Goal: Transaction & Acquisition: Download file/media

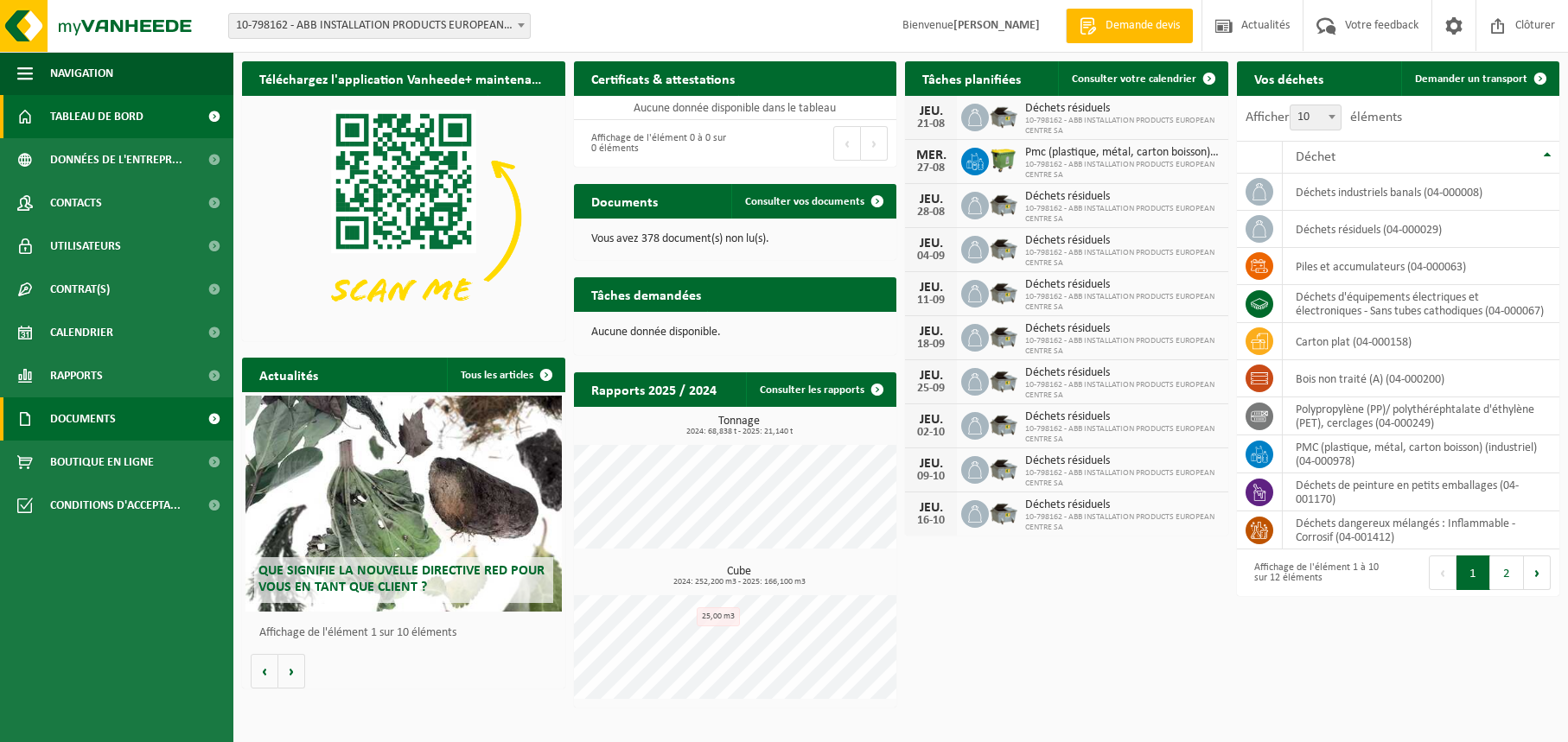
click at [97, 422] on span "Documents" at bounding box center [83, 419] width 66 height 43
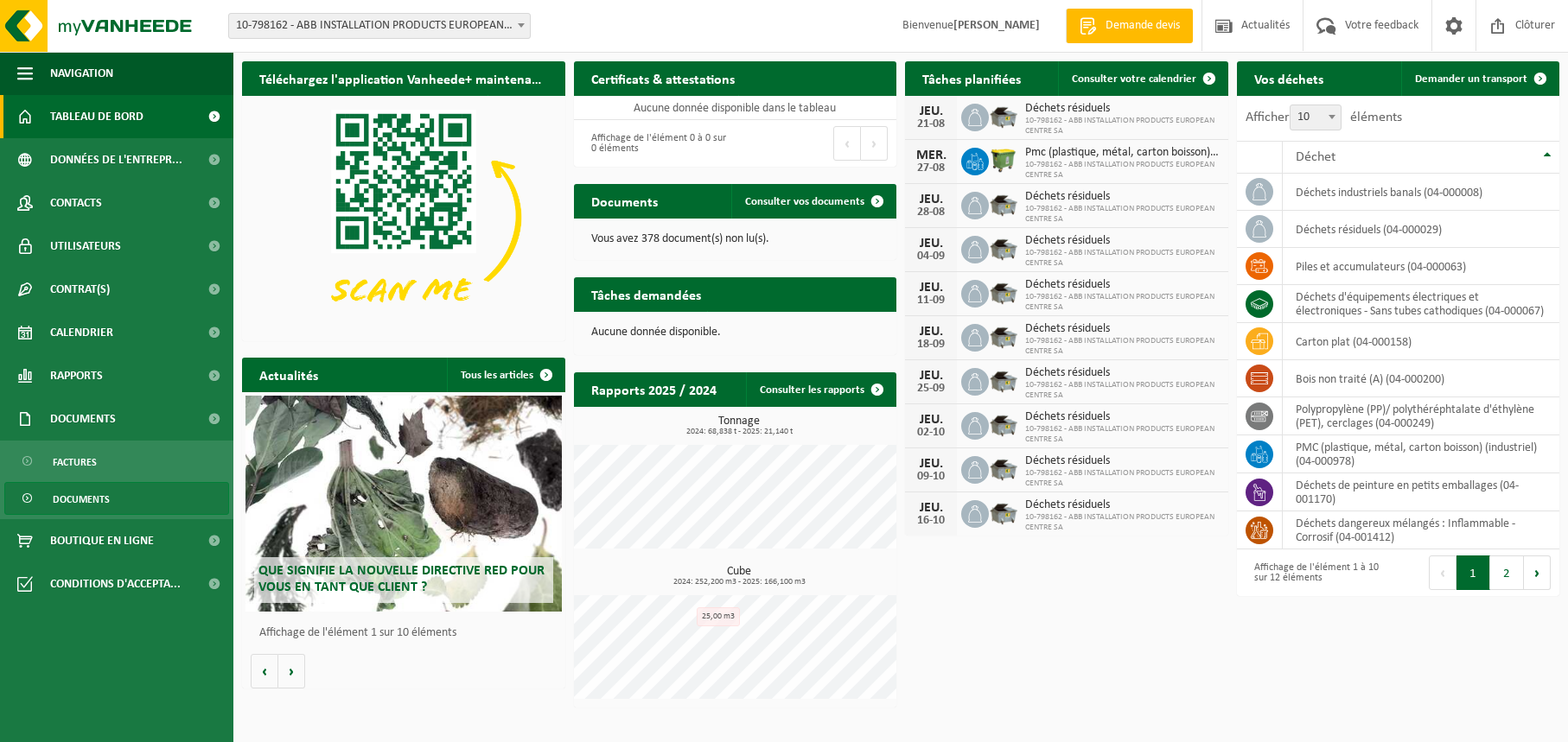
click at [101, 504] on span "Documents" at bounding box center [81, 500] width 57 height 33
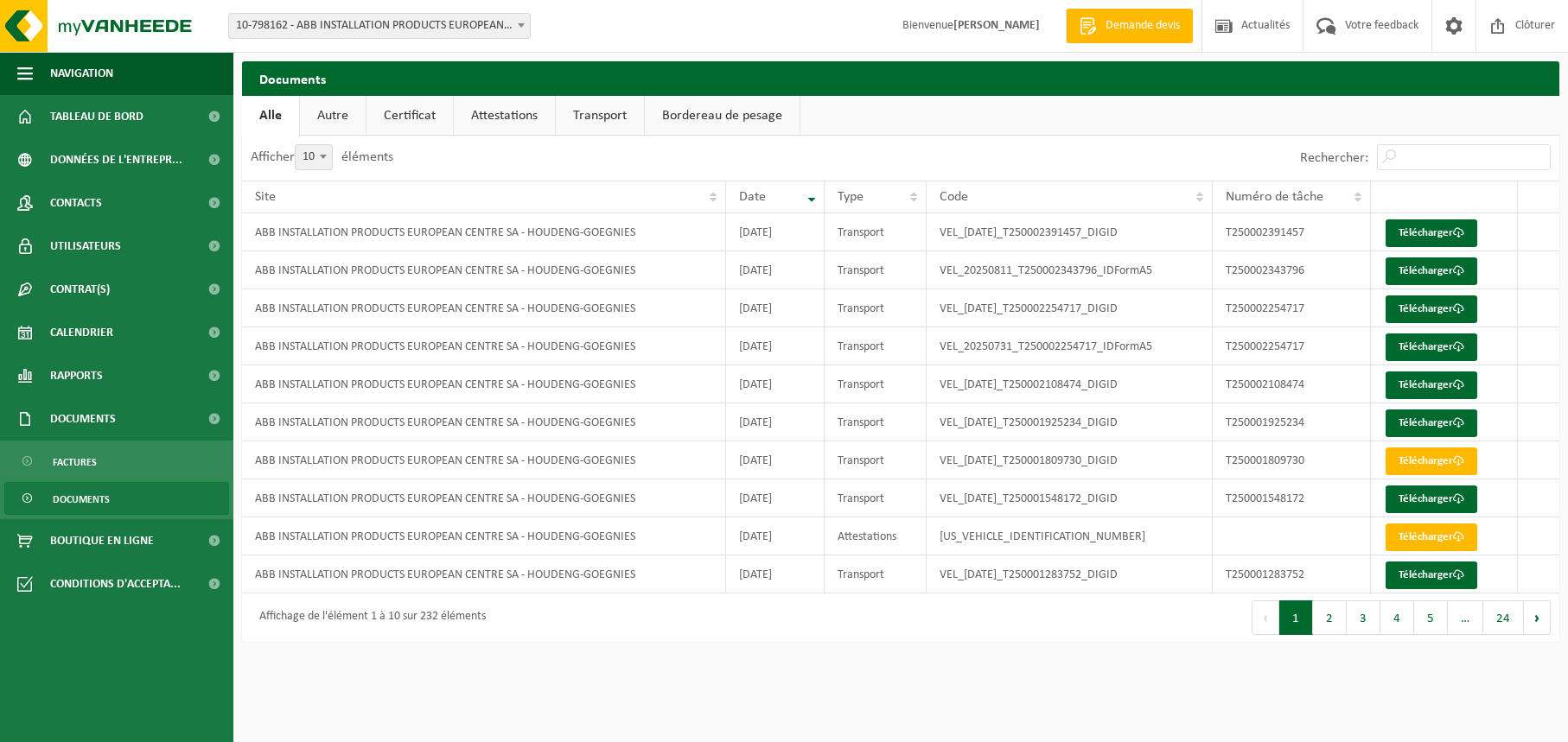
click at [344, 114] on link "Autre" at bounding box center [333, 116] width 66 height 40
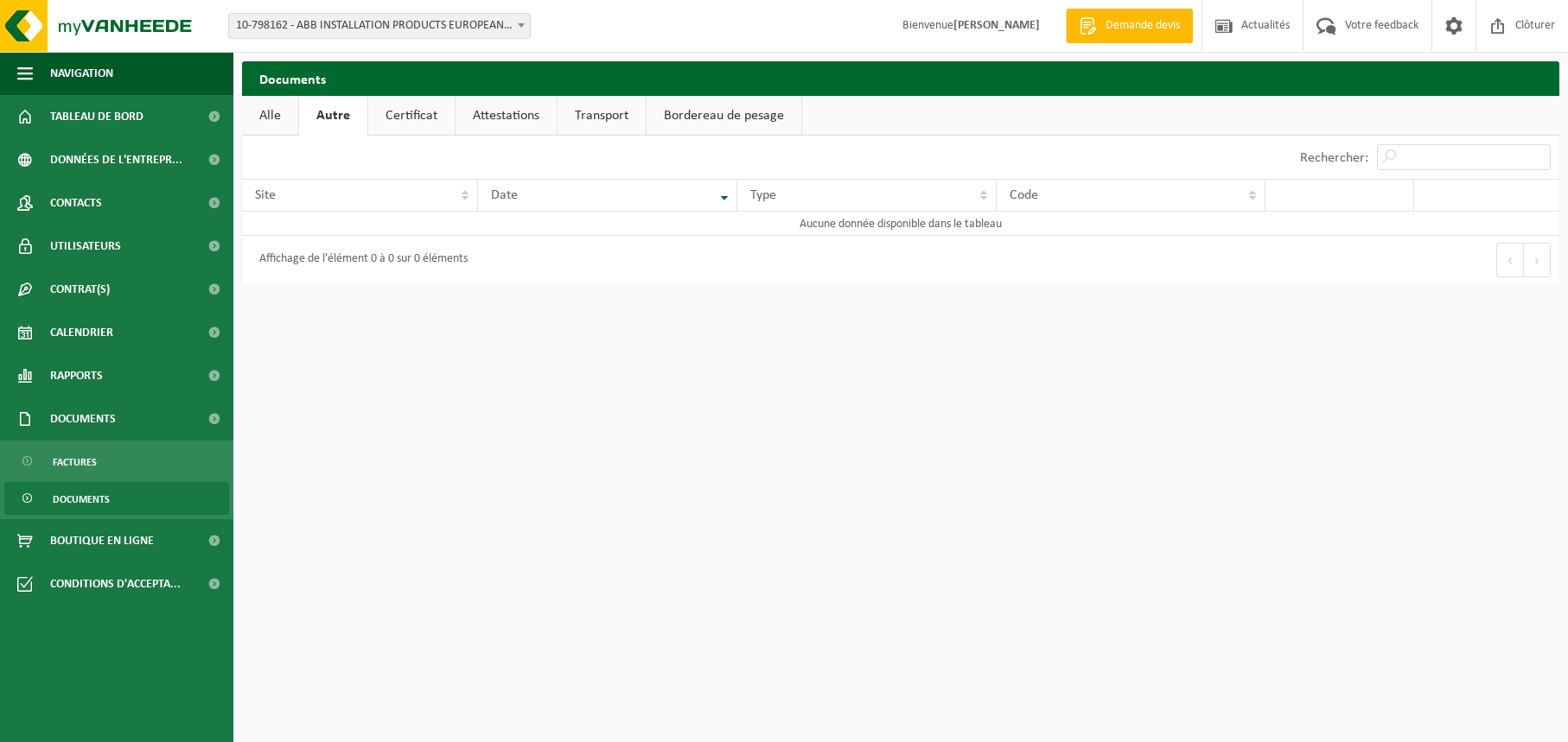
click at [401, 114] on link "Certificat" at bounding box center [411, 116] width 87 height 40
click at [492, 115] on link "Attestations" at bounding box center [504, 116] width 101 height 40
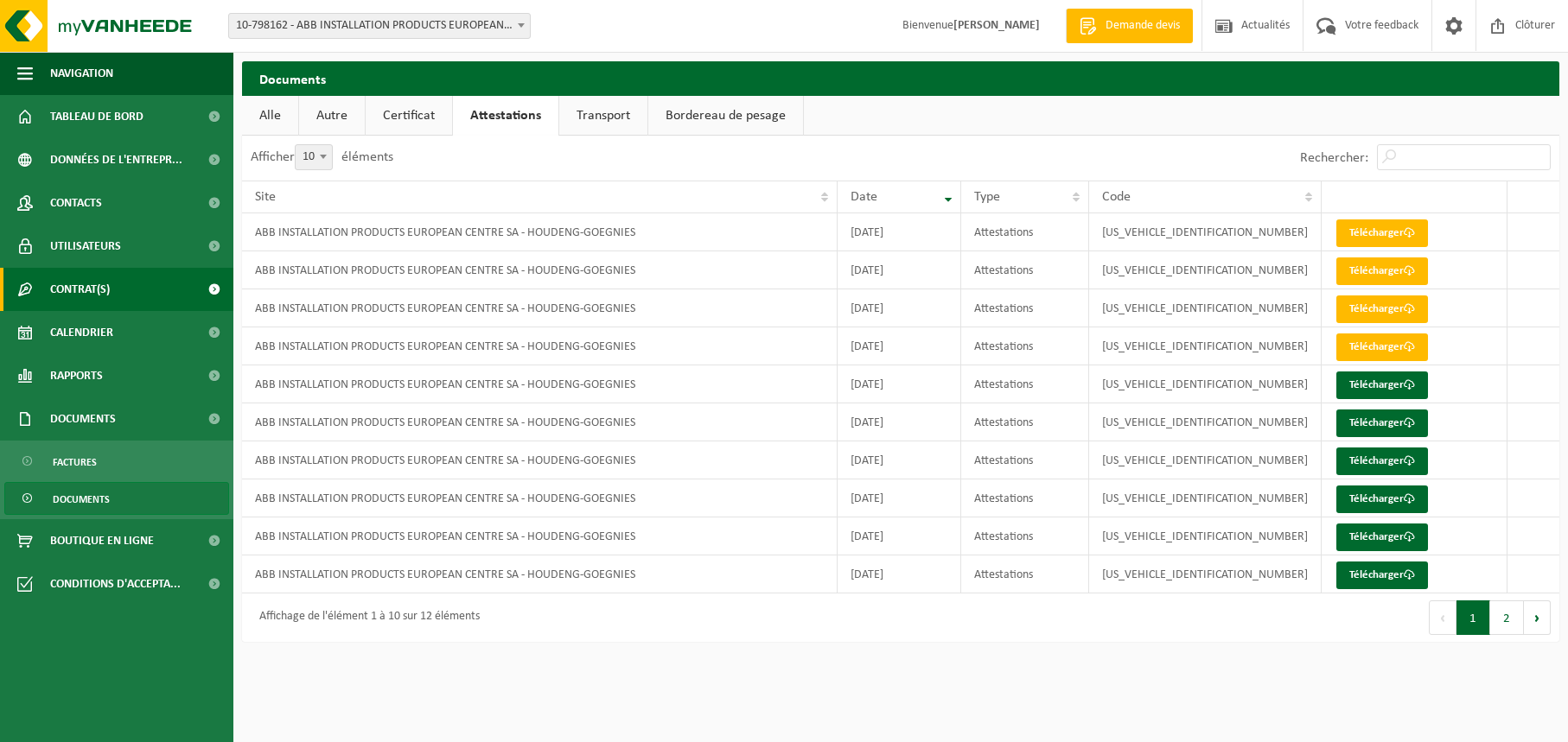
click at [74, 295] on span "Contrat(s)" at bounding box center [79, 289] width 59 height 43
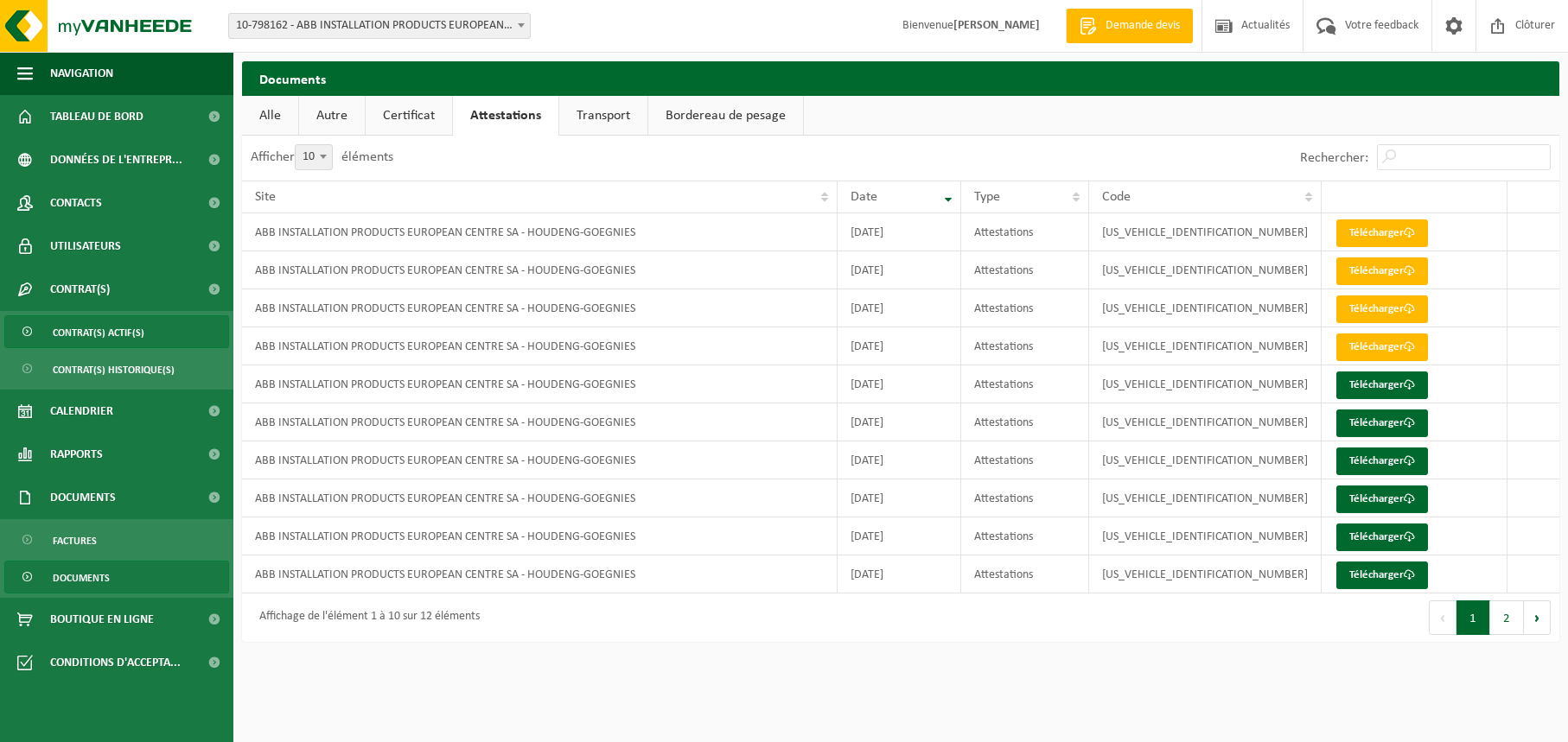
click at [87, 327] on span "Contrat(s) actif(s)" at bounding box center [99, 333] width 91 height 33
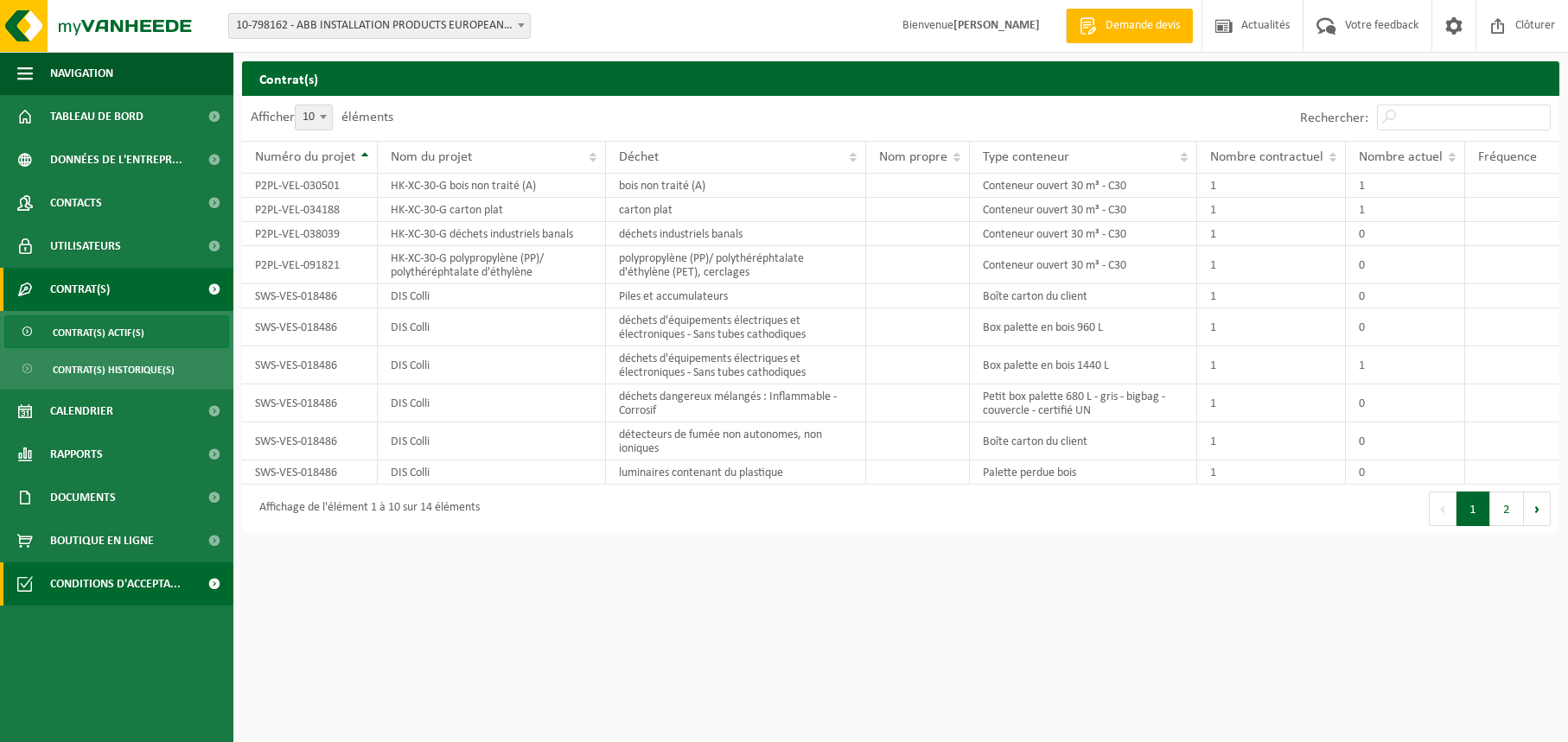
click at [103, 581] on span "Conditions d'accepta..." at bounding box center [115, 584] width 131 height 43
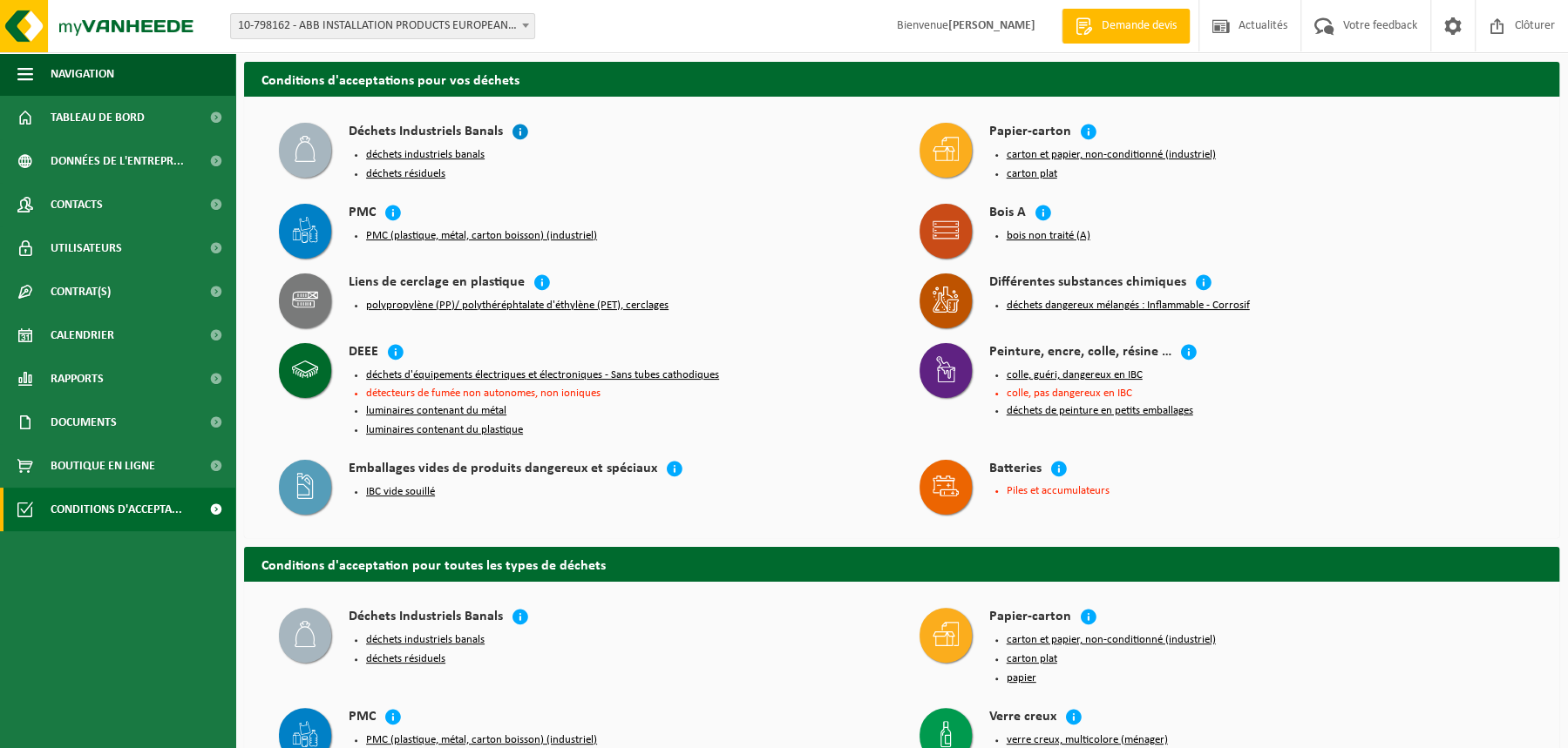
click at [516, 135] on icon at bounding box center [520, 131] width 18 height 18
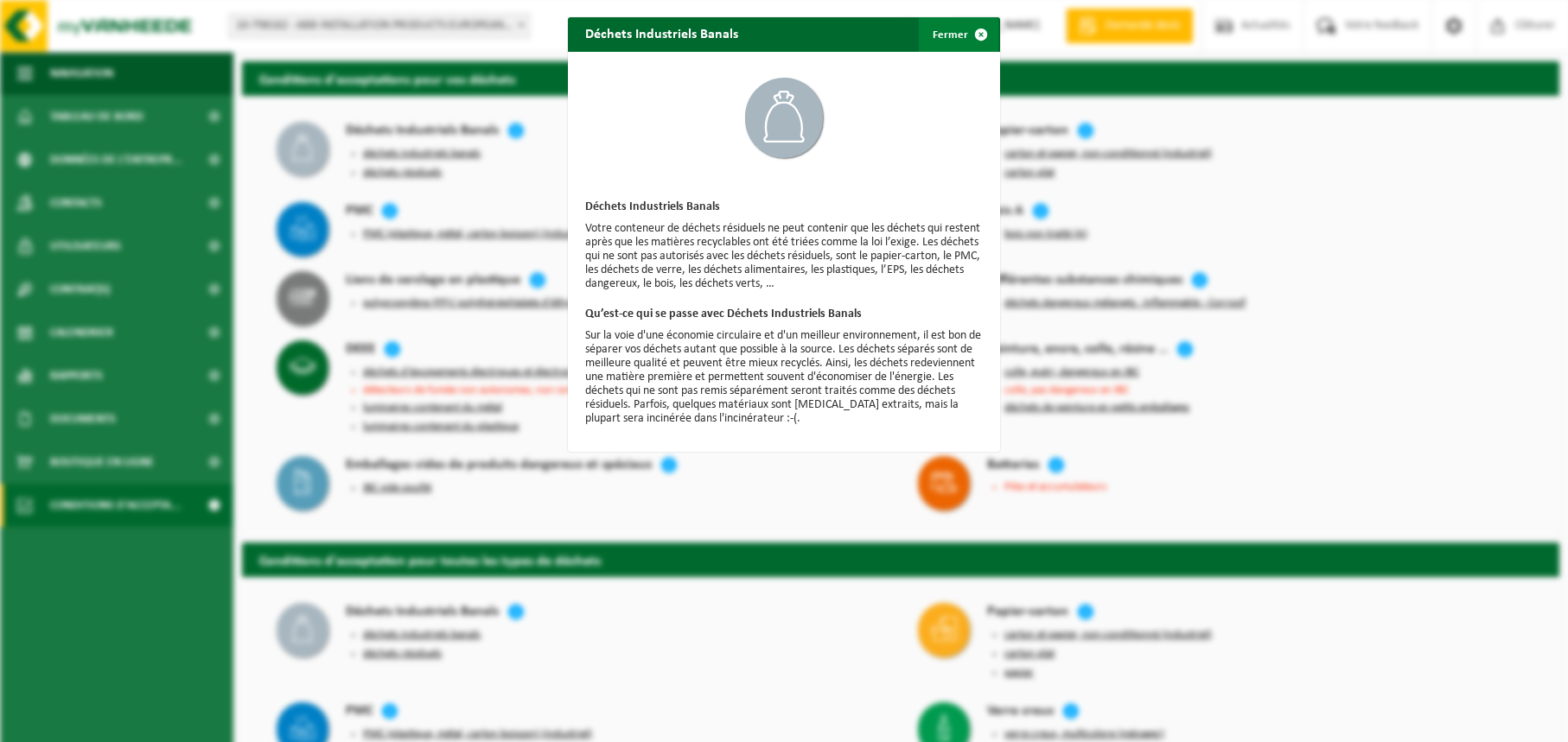
click at [977, 31] on span "button" at bounding box center [981, 35] width 35 height 35
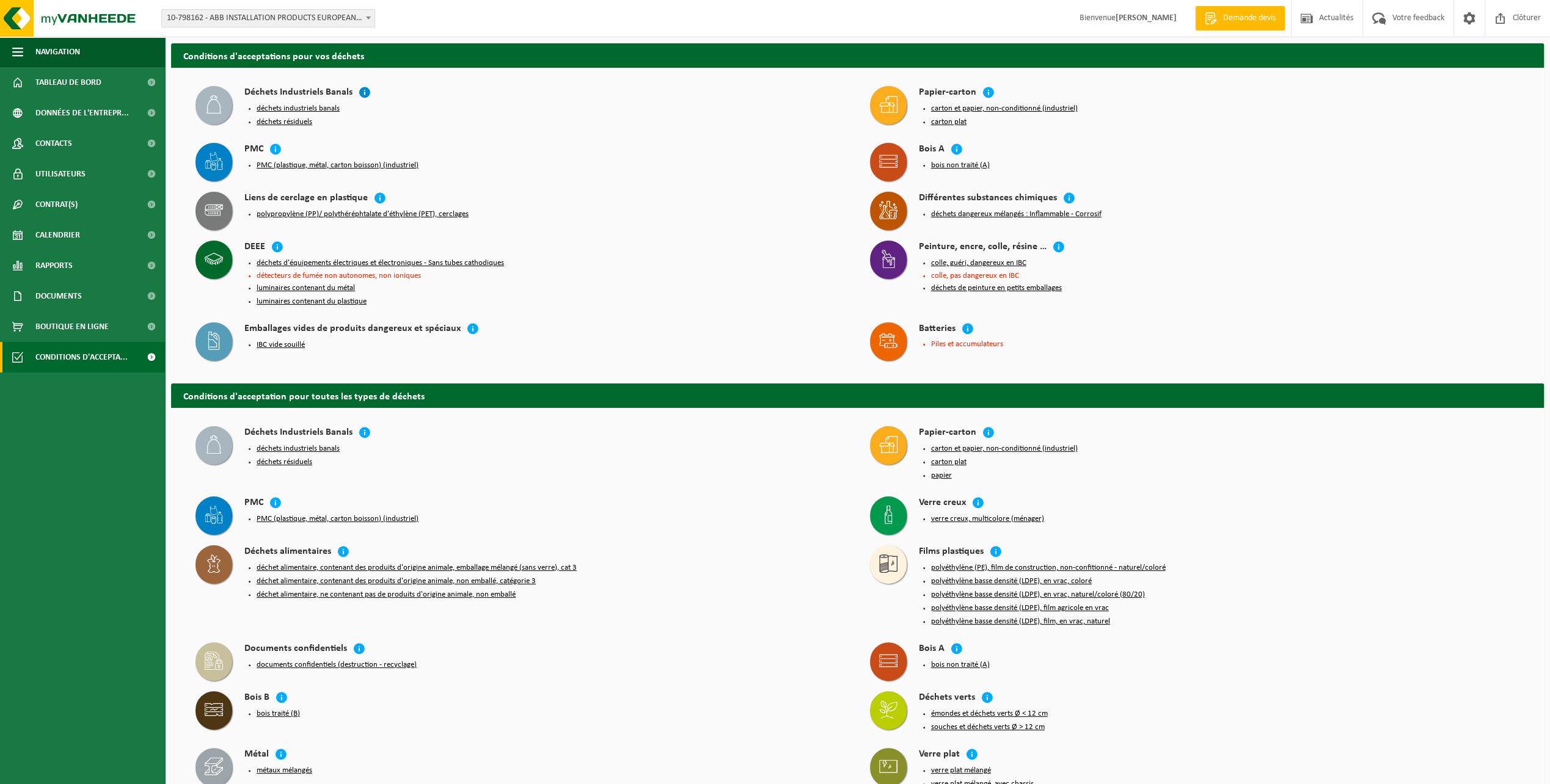
click at [360, 92] on icon at bounding box center [364, 92] width 12 height 12
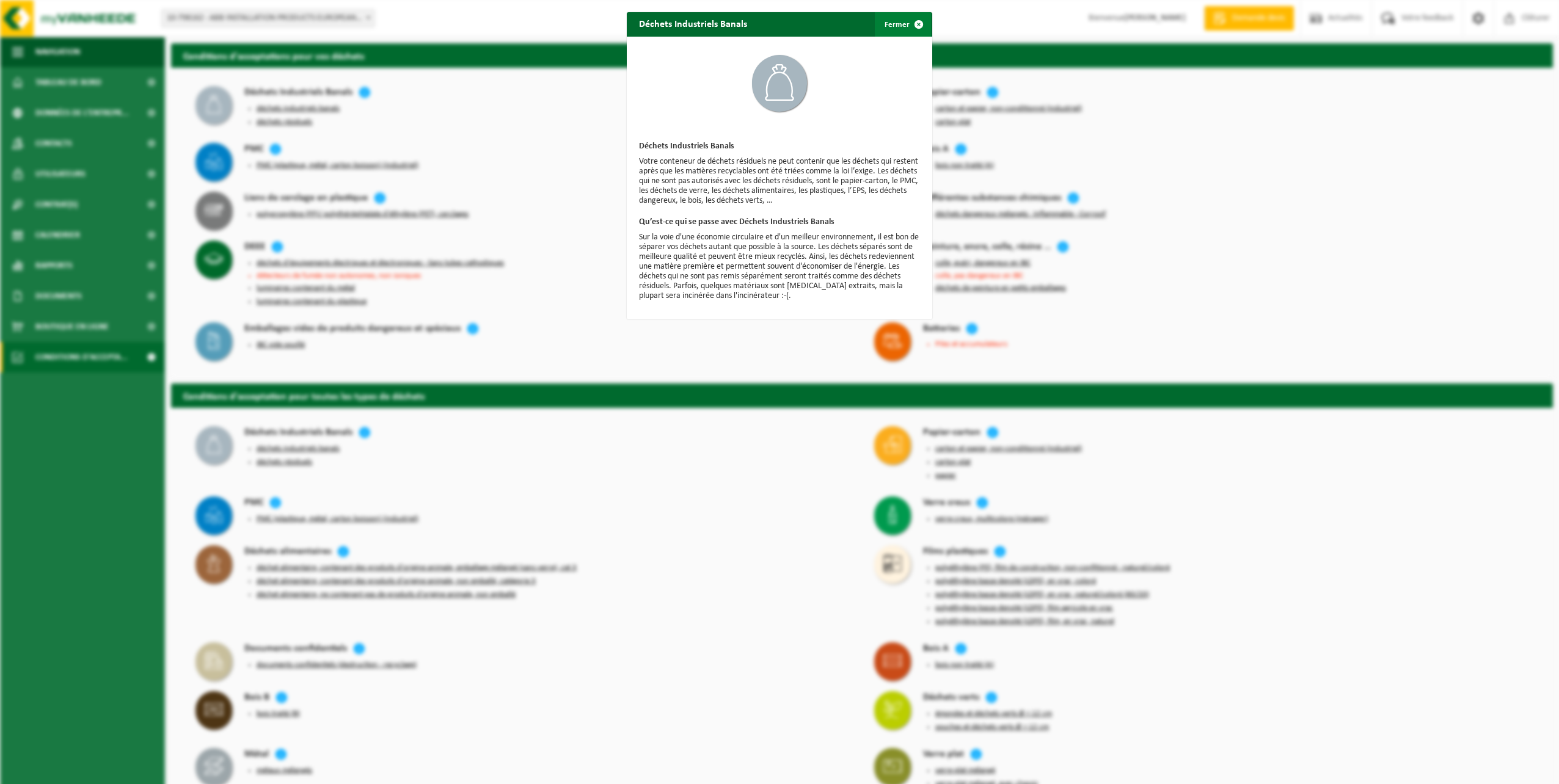
click at [914, 26] on span "button" at bounding box center [919, 25] width 25 height 25
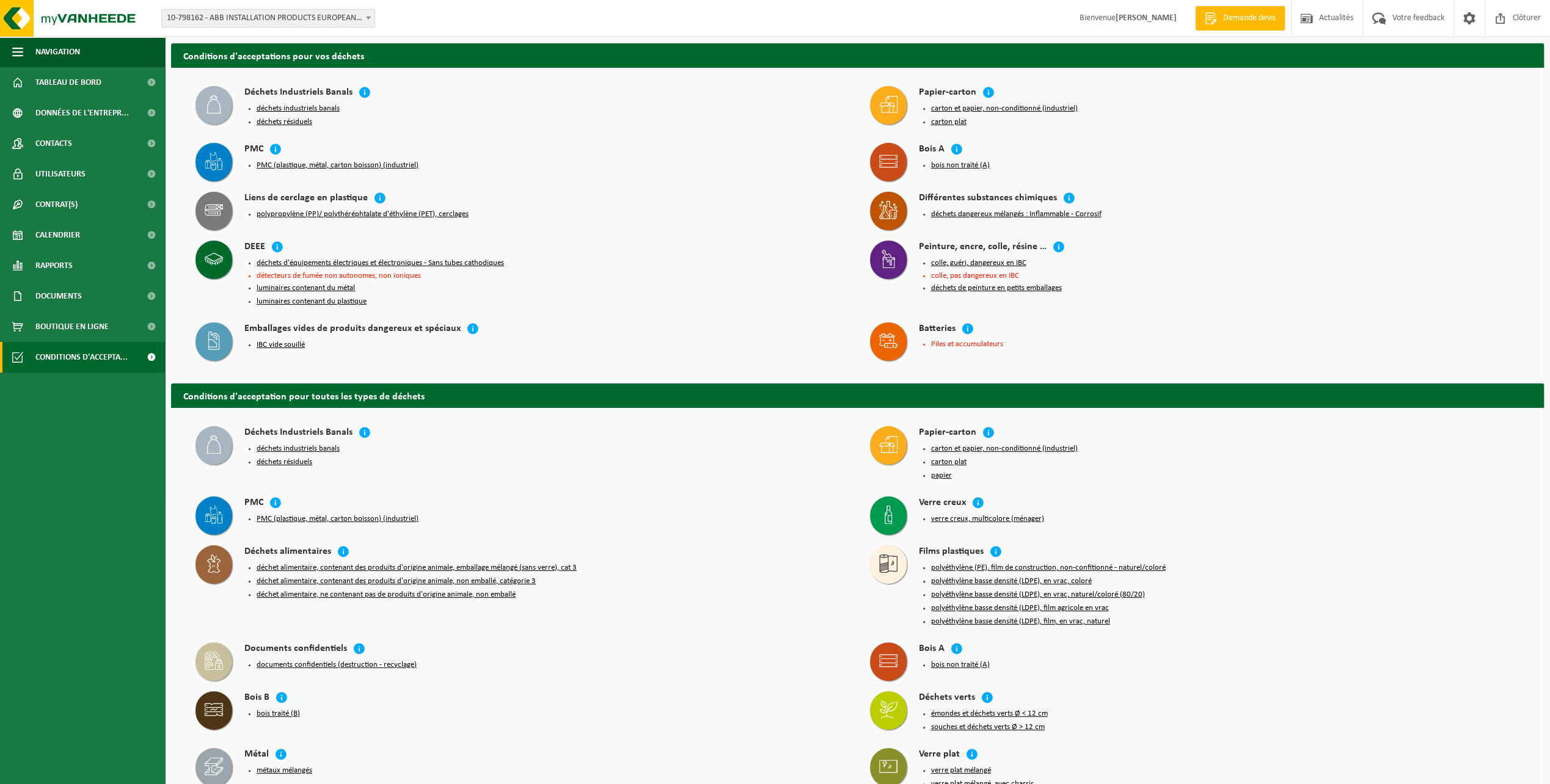
click at [306, 105] on button "déchets industriels banals" at bounding box center [298, 108] width 83 height 10
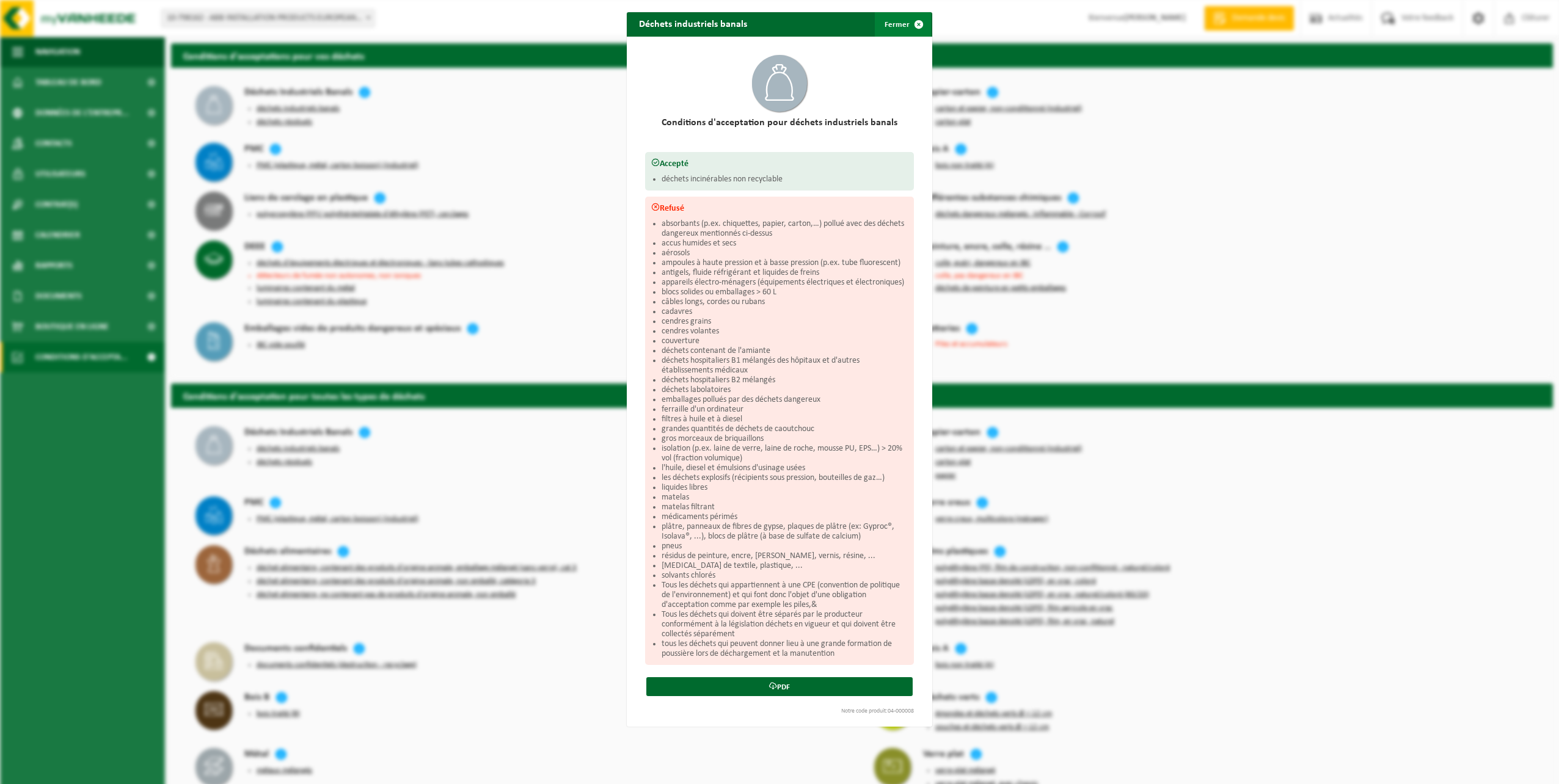
click at [892, 24] on button "Fermer" at bounding box center [902, 25] width 56 height 25
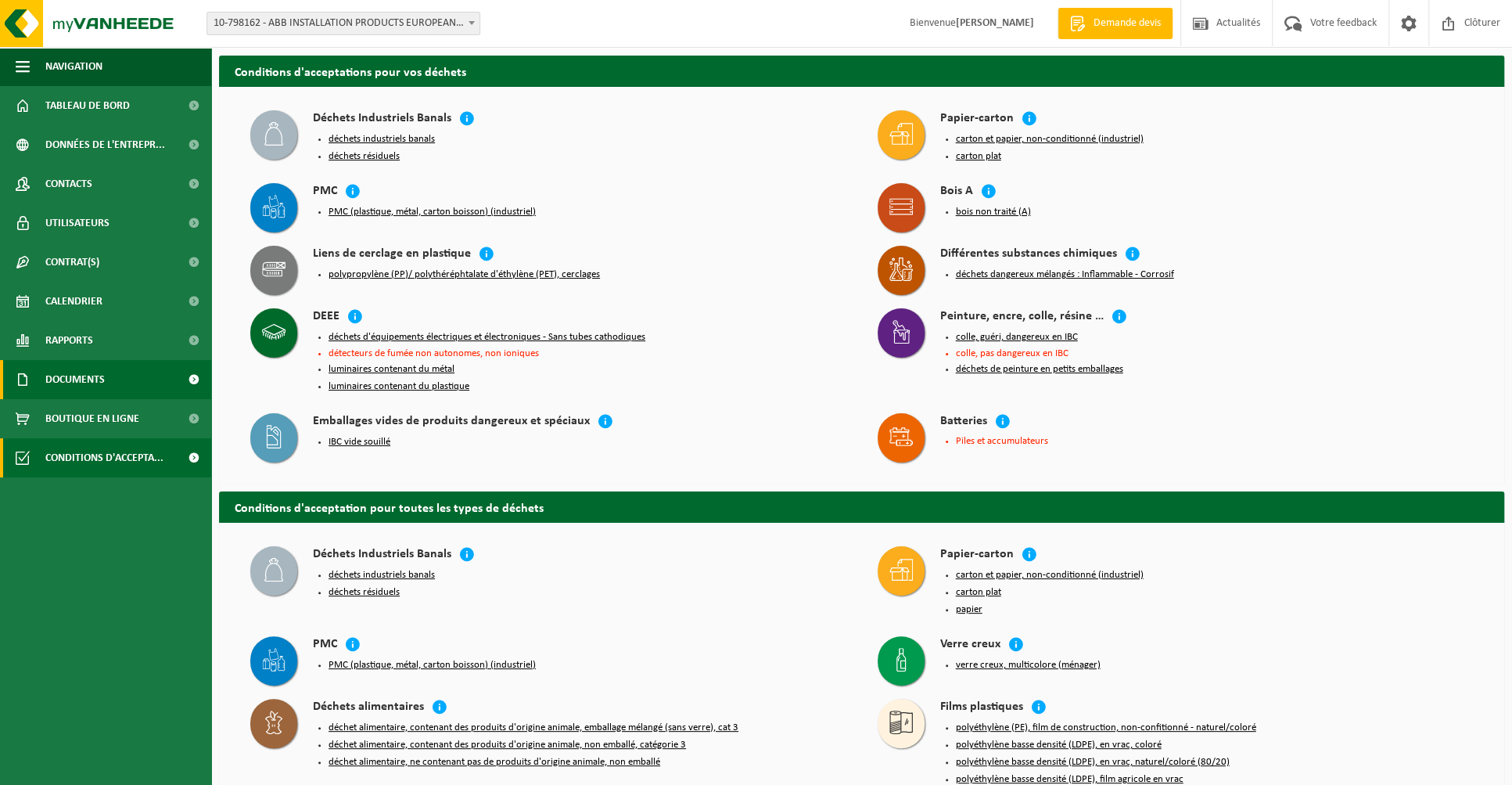
click at [99, 386] on span "Documents" at bounding box center [75, 379] width 60 height 39
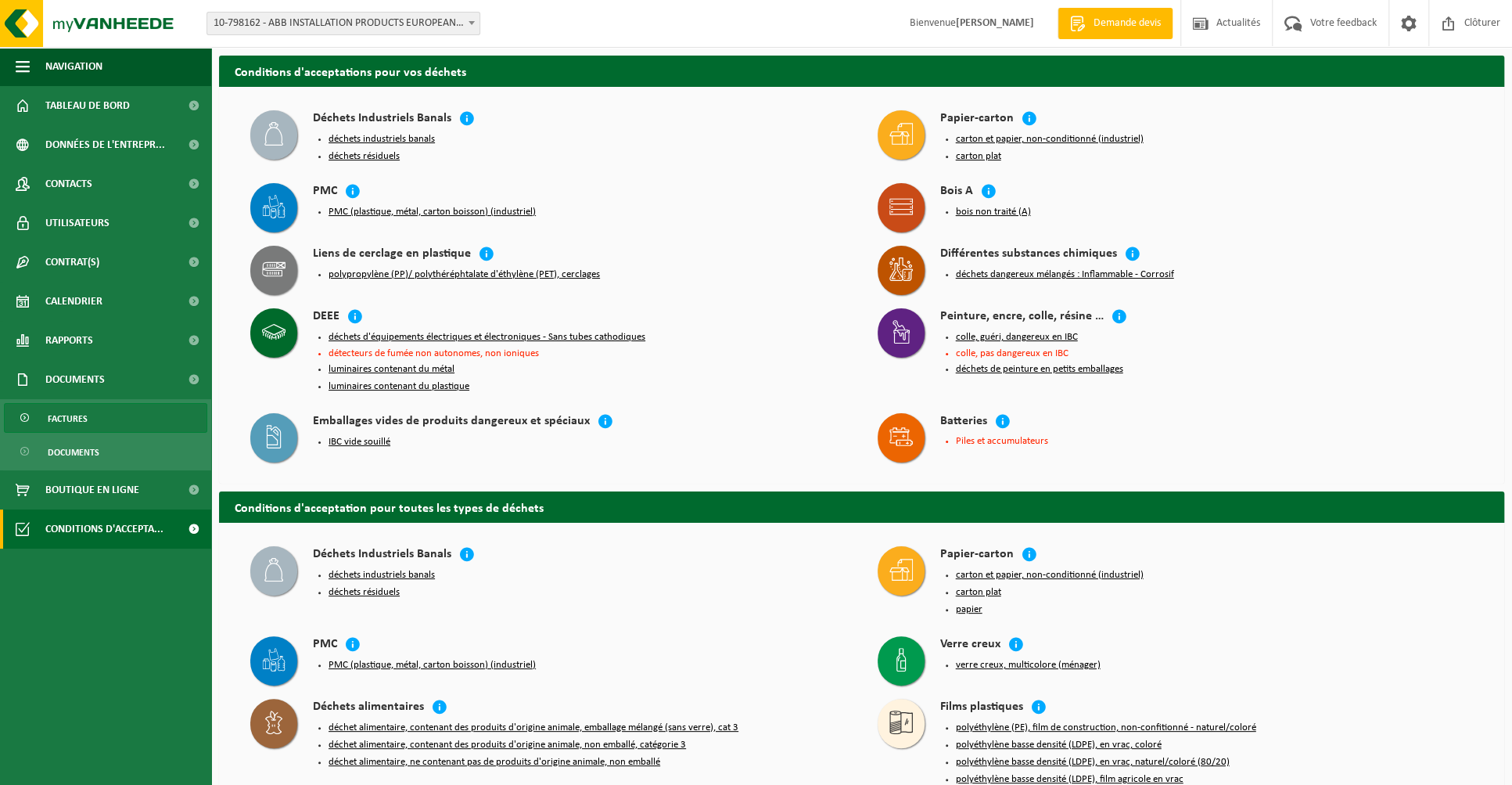
click at [97, 414] on link "Factures" at bounding box center [106, 418] width 203 height 30
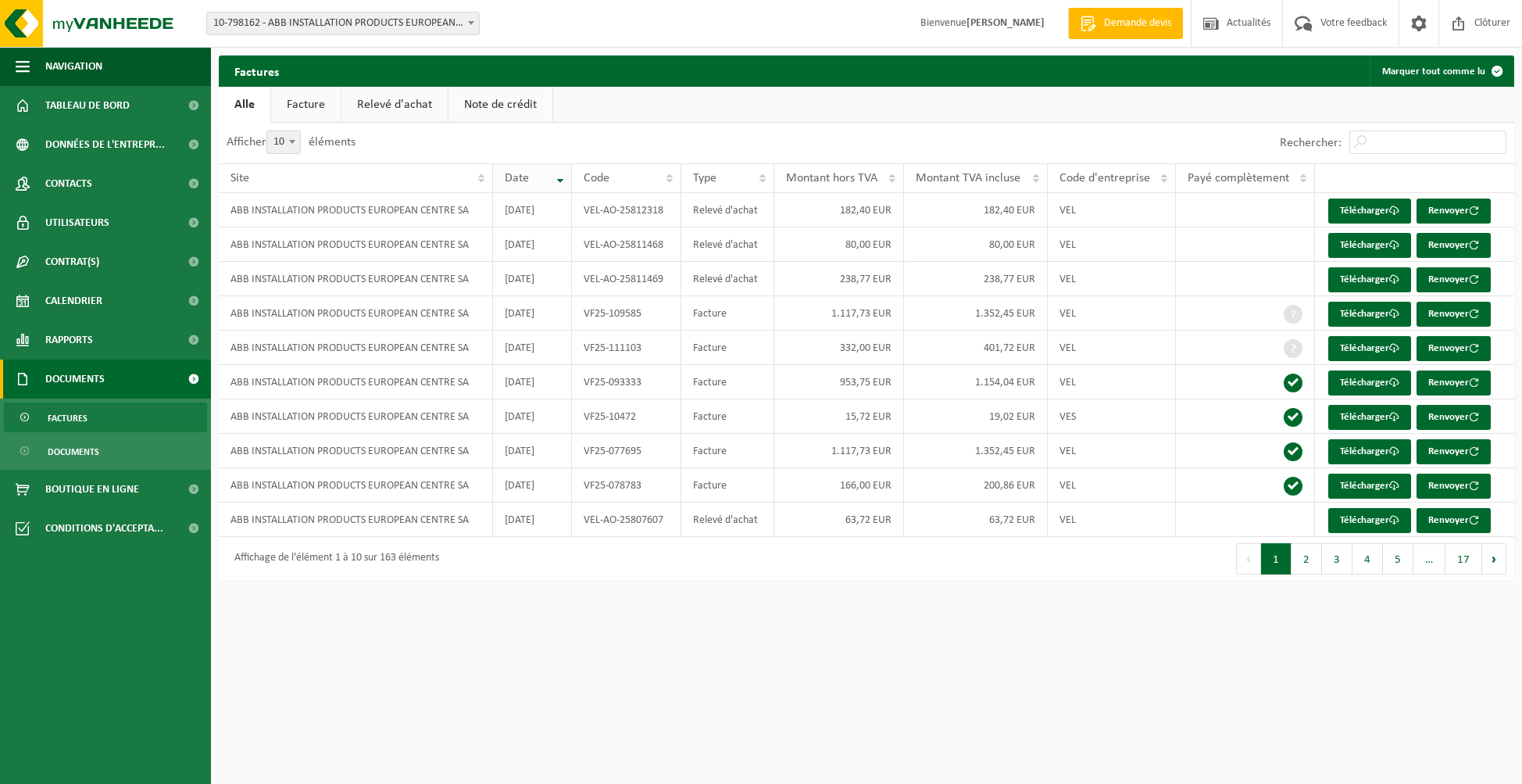
click at [563, 183] on th "Date" at bounding box center [533, 178] width 79 height 30
click at [559, 177] on th "Date" at bounding box center [533, 178] width 79 height 30
click at [560, 174] on th "Date" at bounding box center [533, 178] width 79 height 30
click at [1307, 560] on button "2" at bounding box center [1306, 558] width 31 height 31
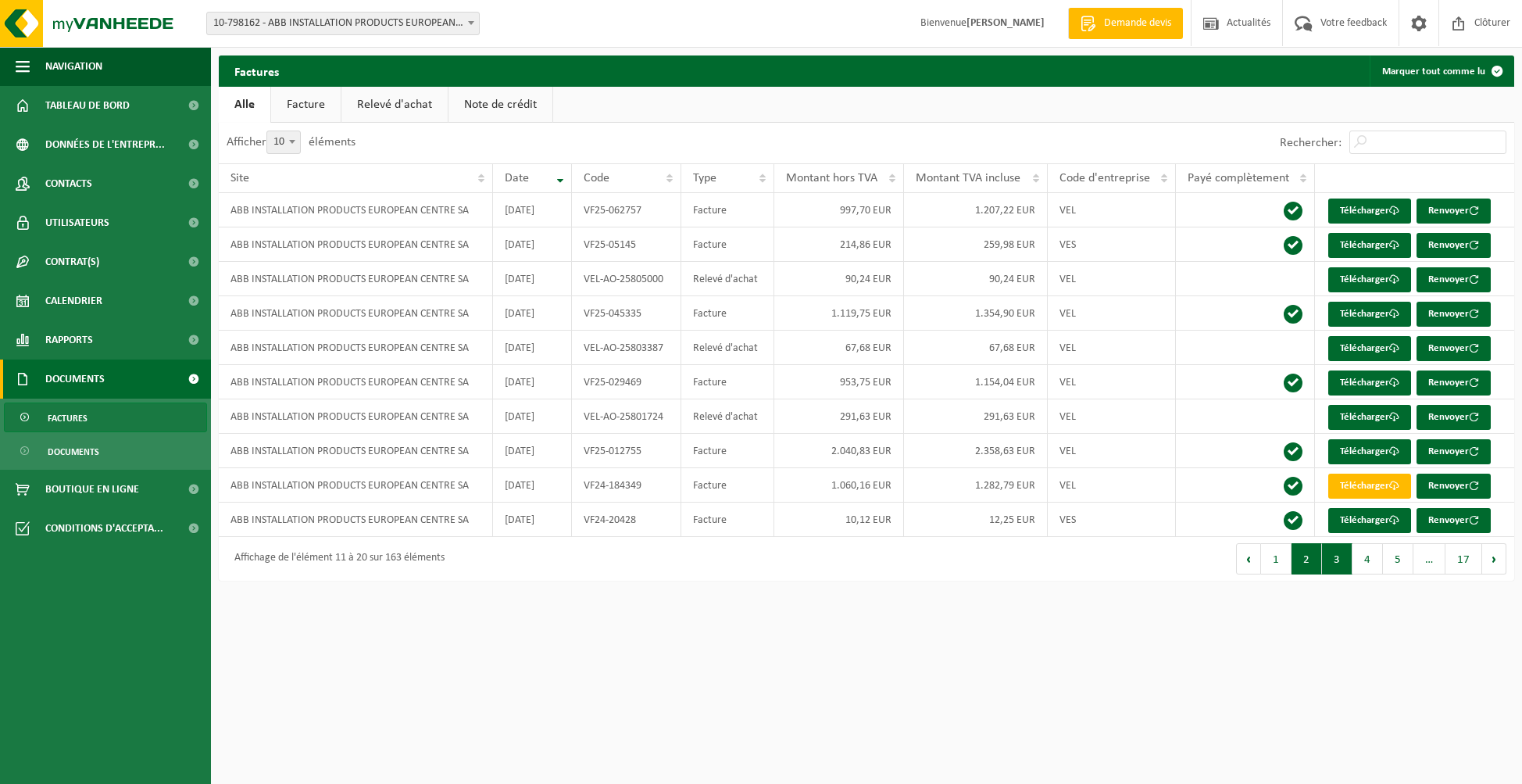
click at [1334, 563] on button "3" at bounding box center [1337, 558] width 31 height 31
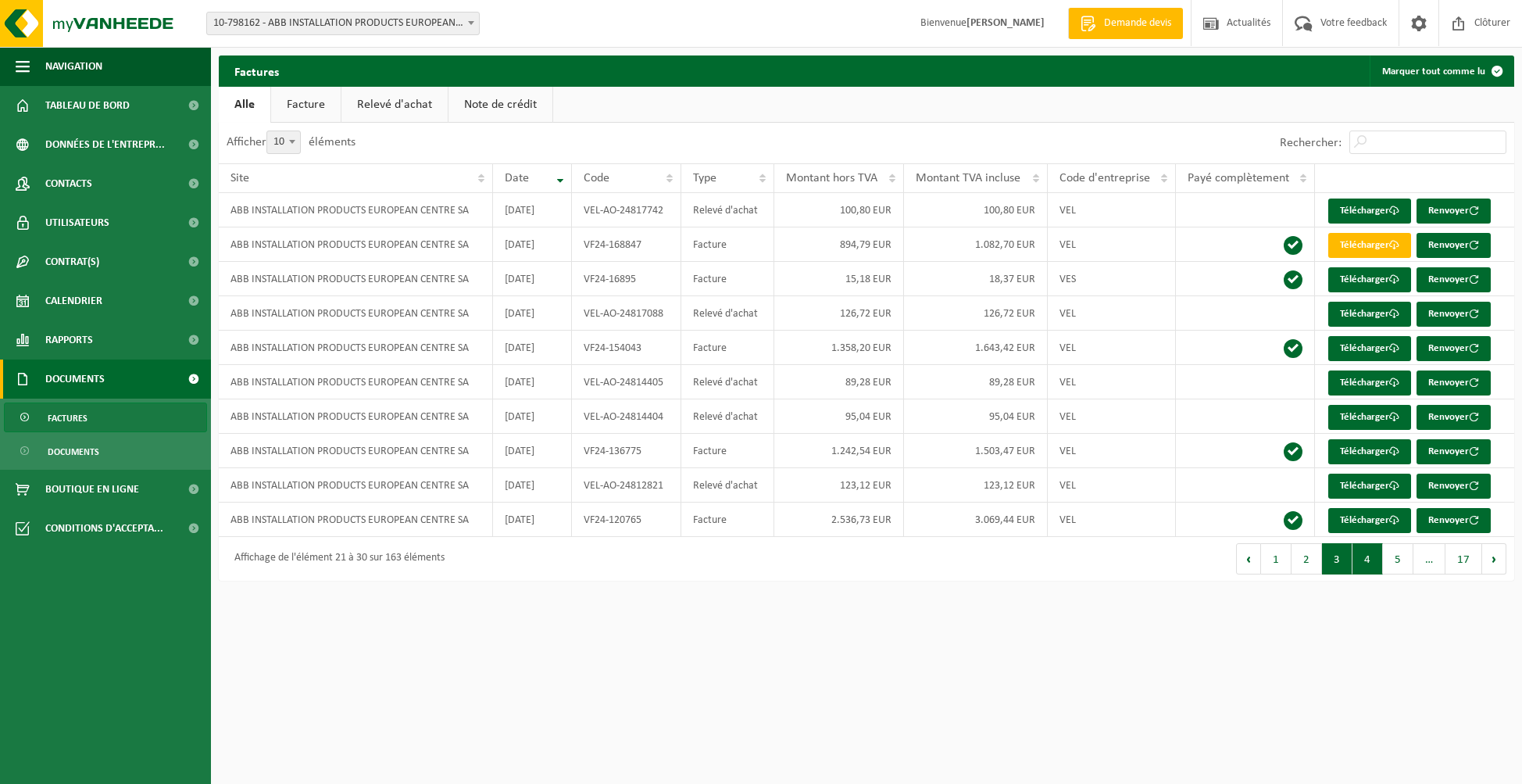
click at [1372, 568] on button "4" at bounding box center [1367, 558] width 31 height 31
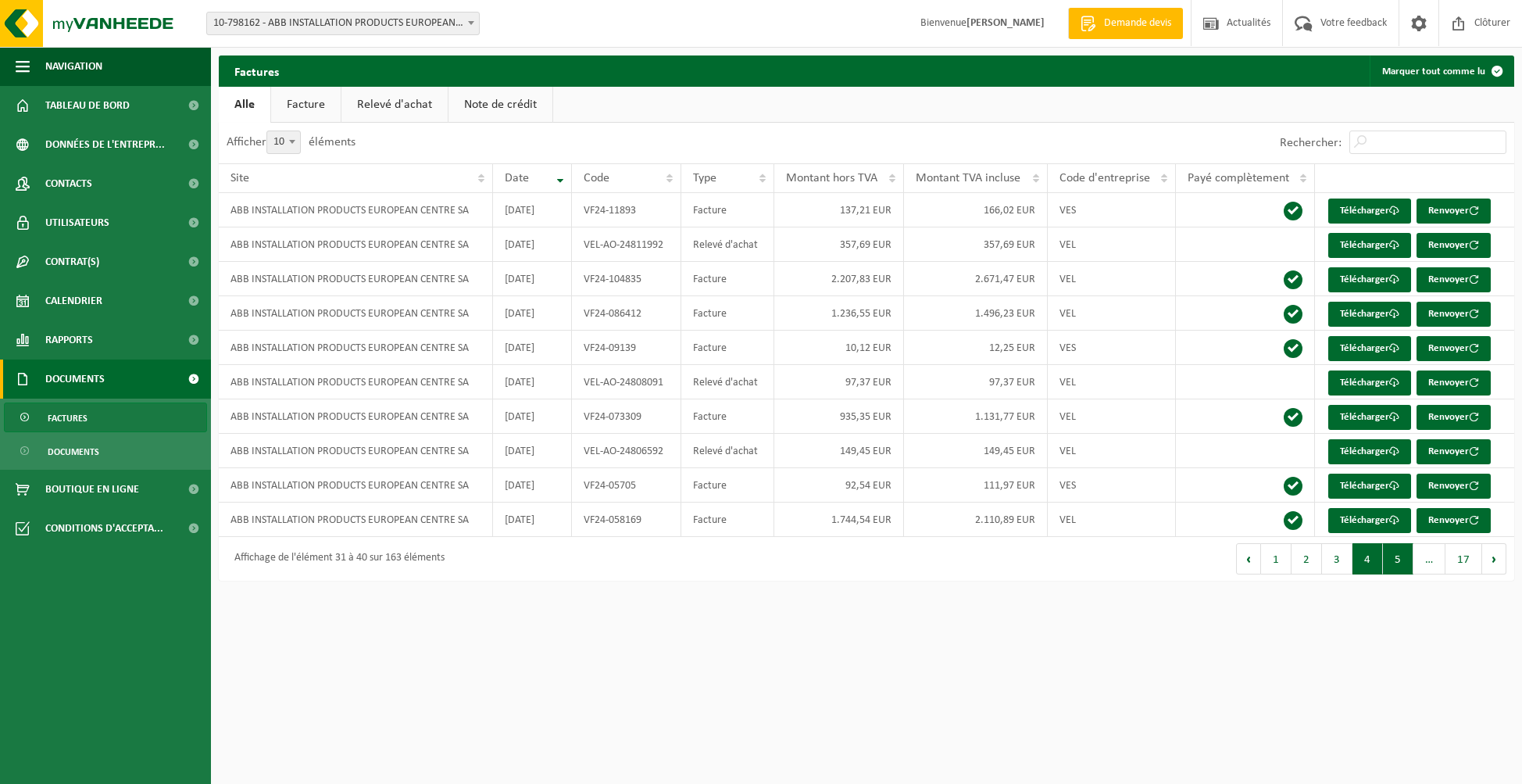
click at [1401, 564] on button "5" at bounding box center [1398, 558] width 31 height 31
click at [1340, 555] on button "4" at bounding box center [1337, 558] width 31 height 31
click at [1413, 27] on span at bounding box center [1419, 23] width 23 height 46
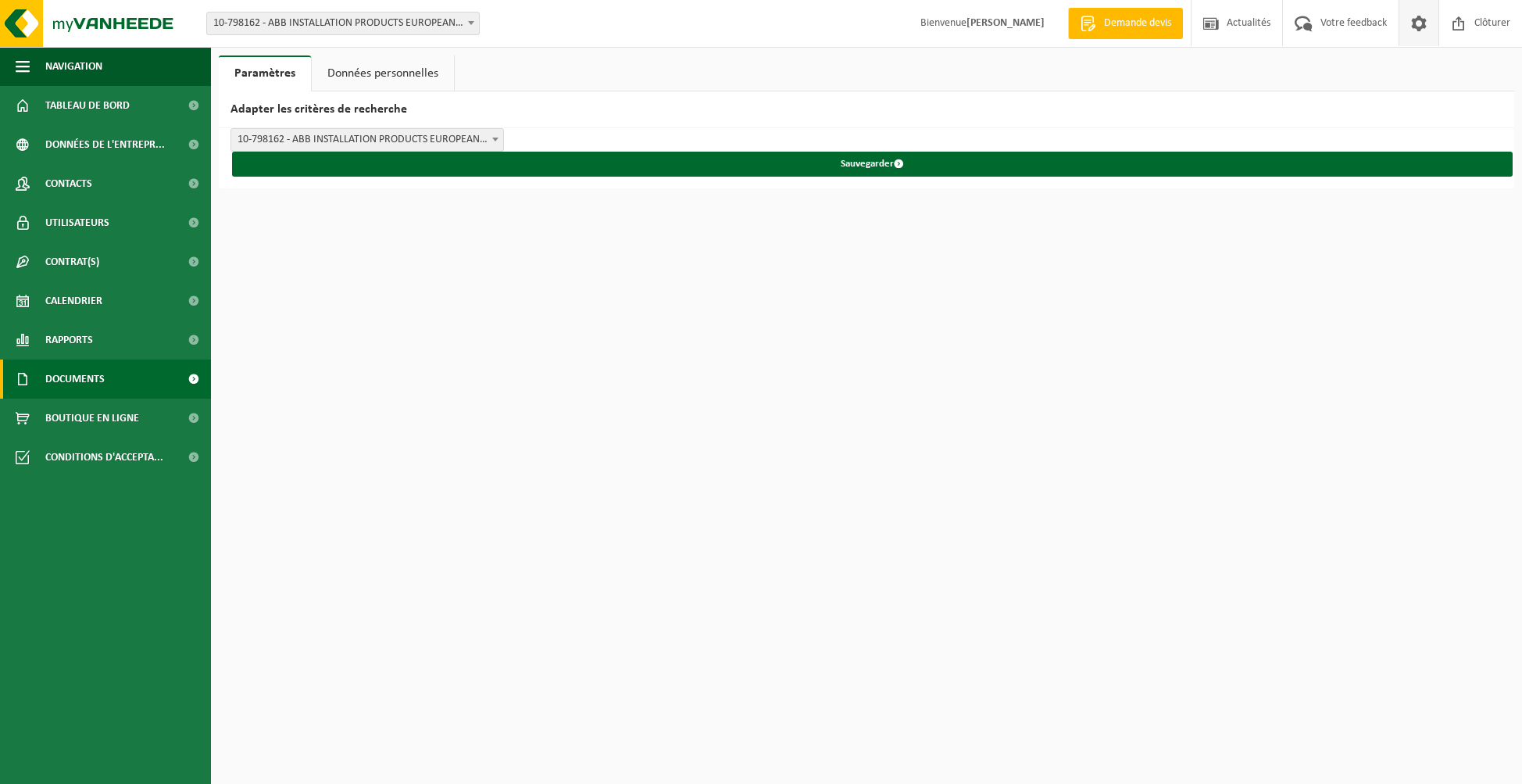
click at [123, 385] on link "Documents" at bounding box center [105, 378] width 211 height 39
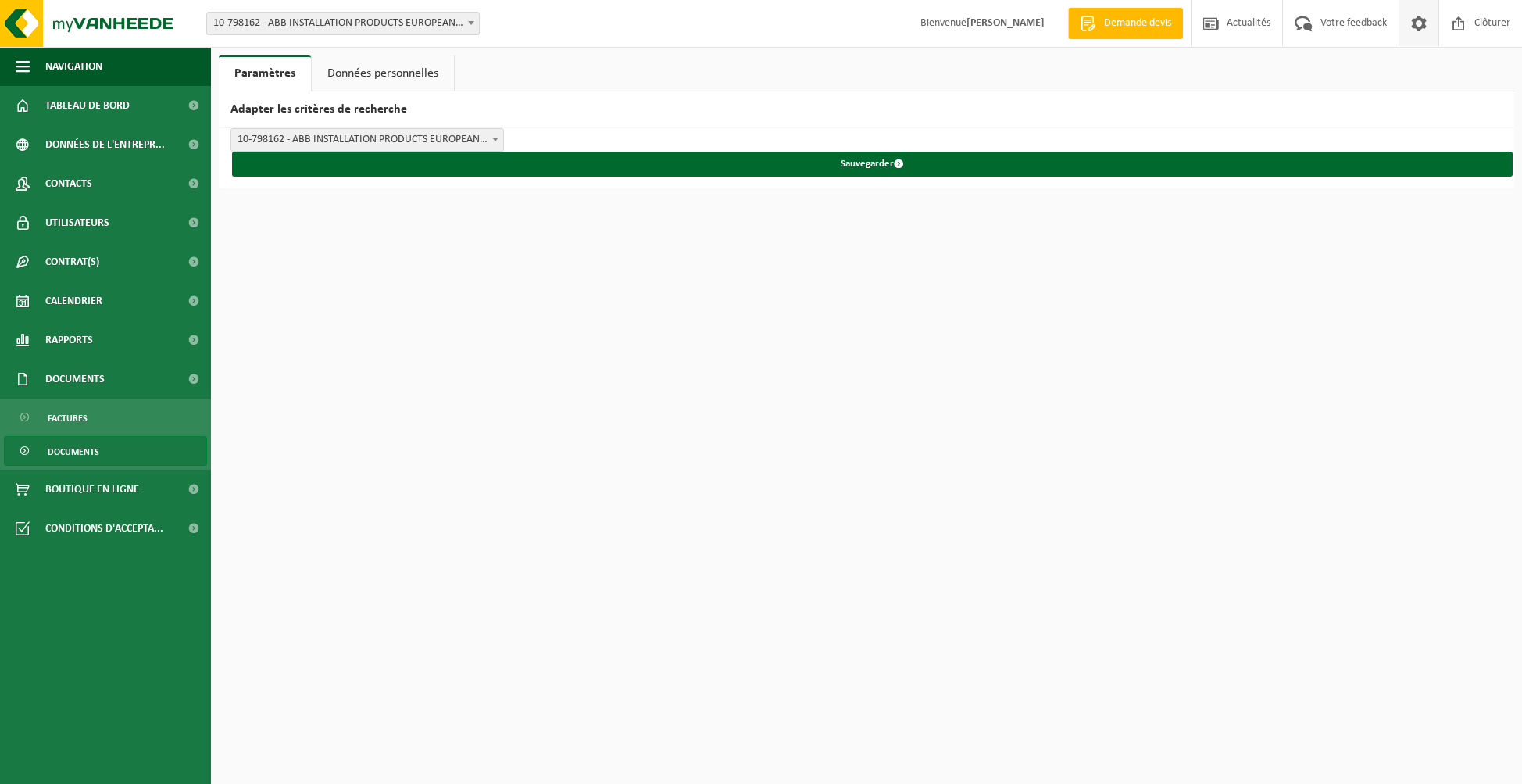
click at [98, 455] on span "Documents" at bounding box center [74, 452] width 51 height 30
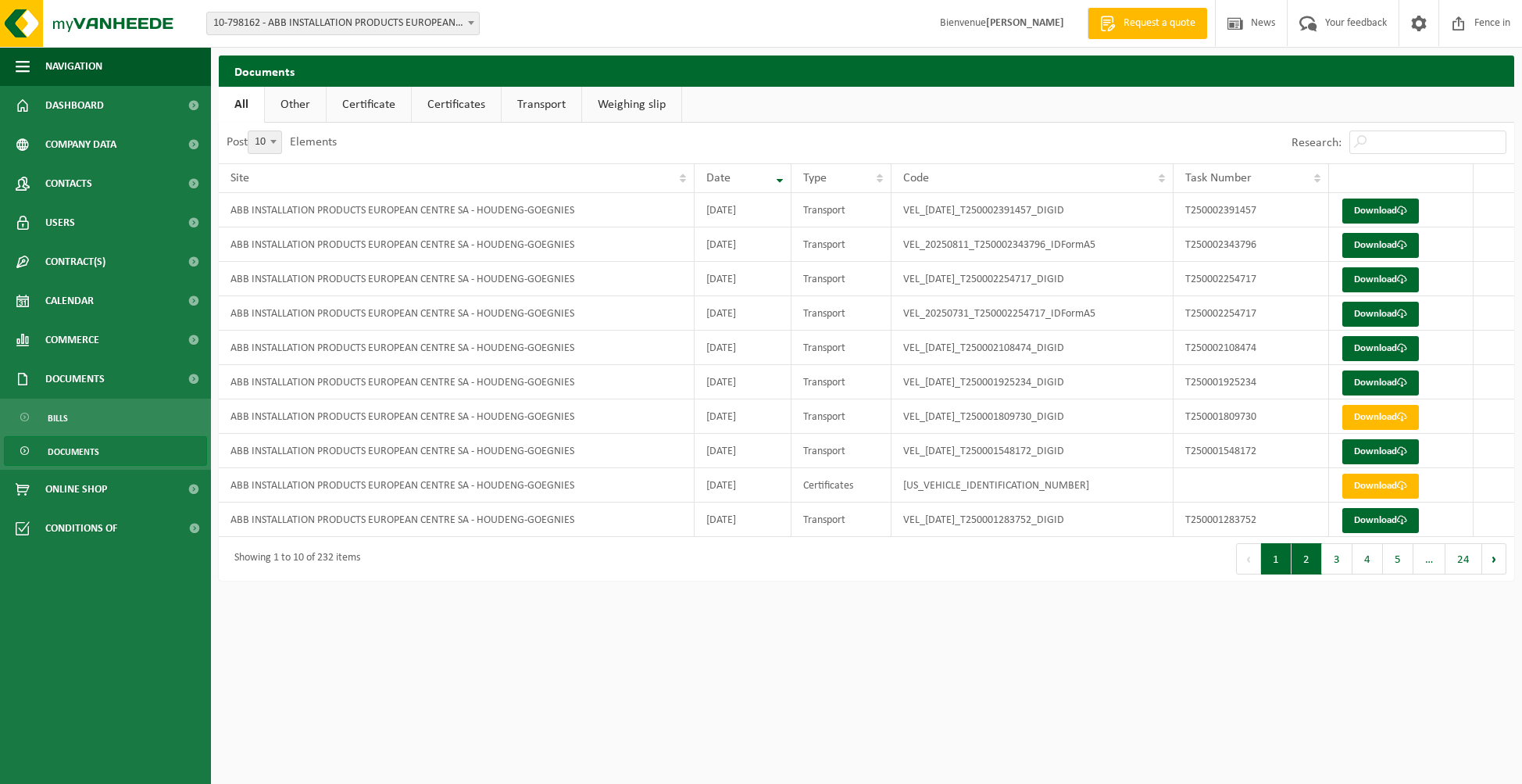
click at [1315, 562] on button "2" at bounding box center [1306, 558] width 31 height 31
click at [1341, 558] on button "3" at bounding box center [1337, 558] width 31 height 31
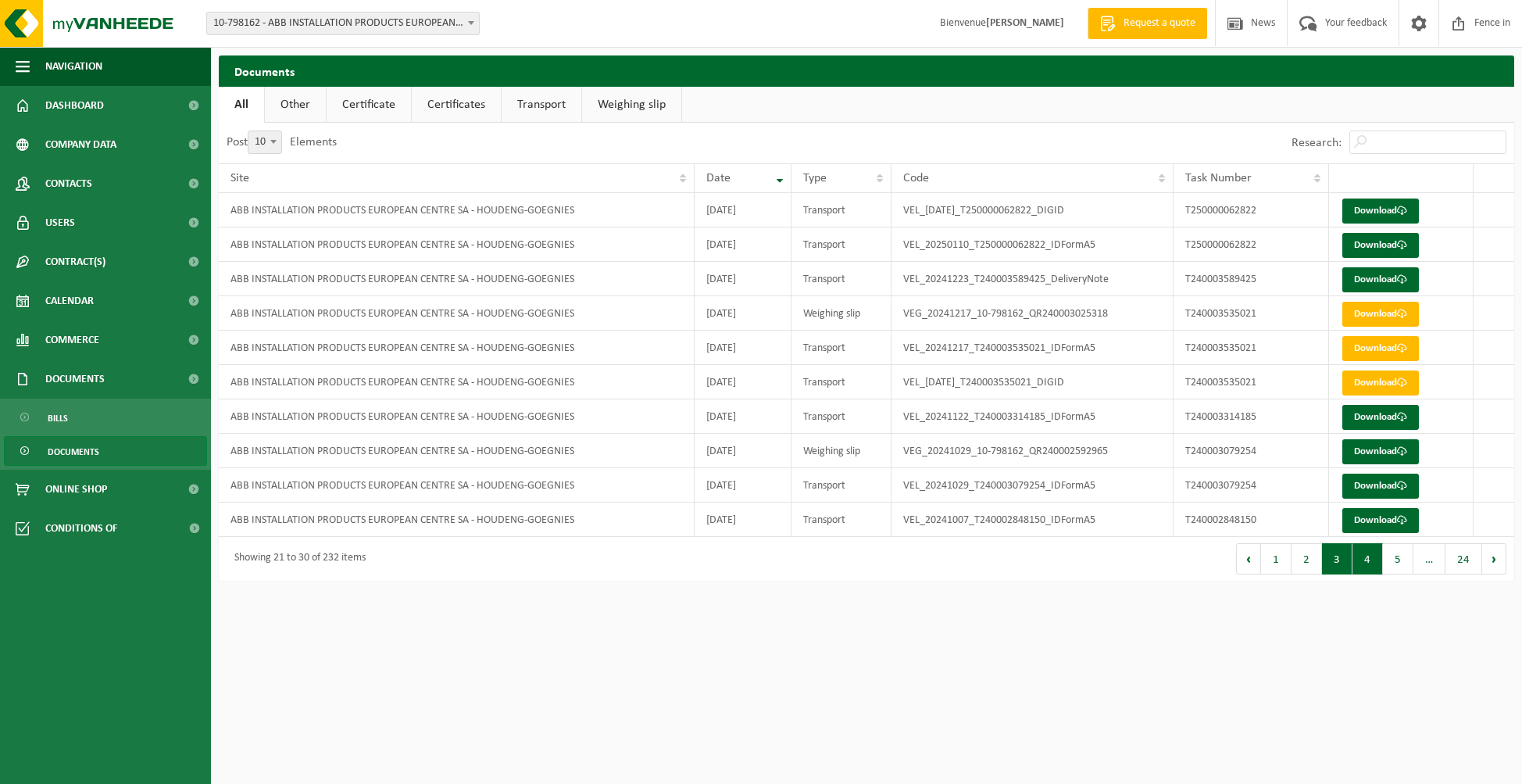
click at [1366, 563] on button "4" at bounding box center [1367, 558] width 31 height 31
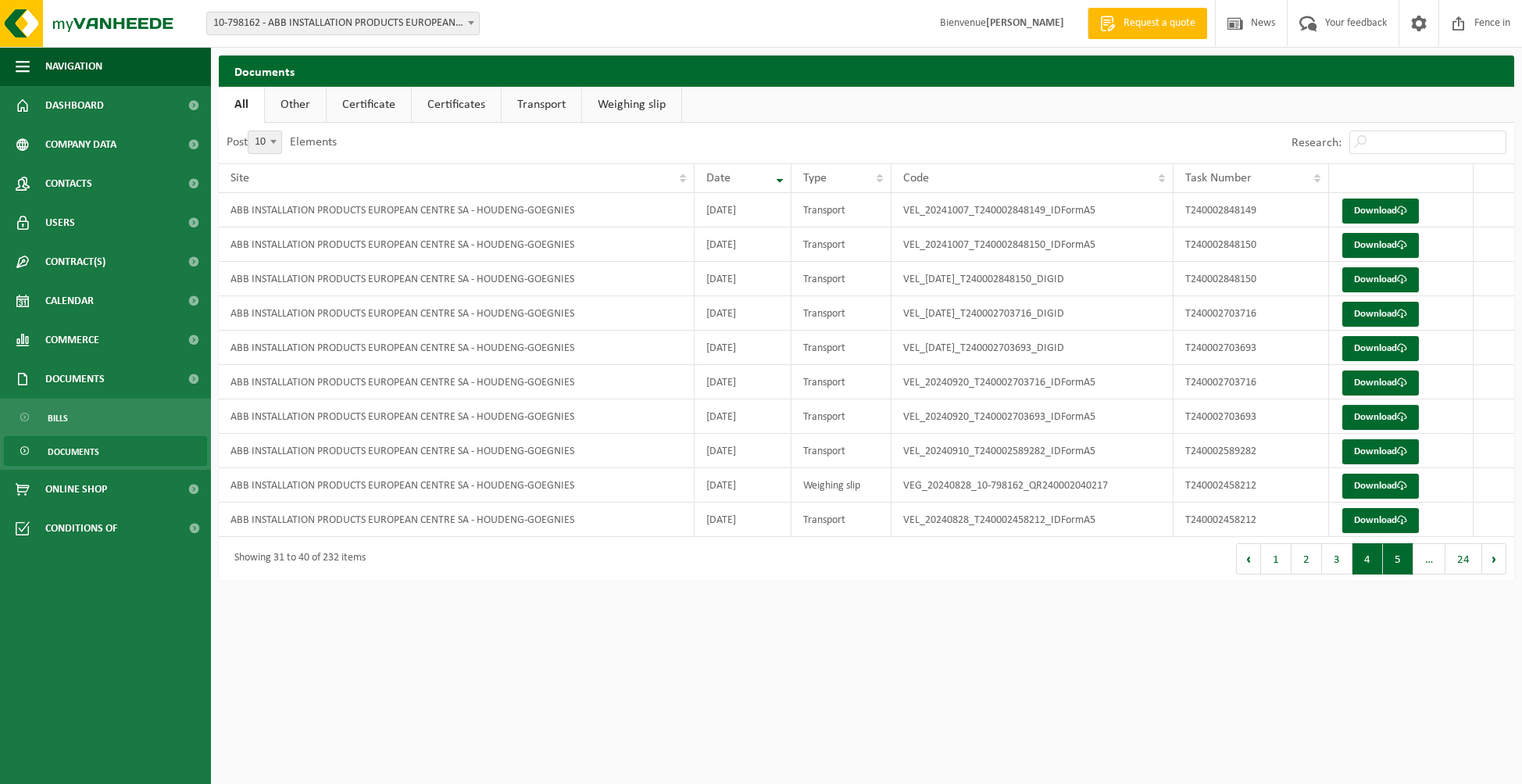
click at [1393, 560] on button "5" at bounding box center [1398, 558] width 31 height 31
click at [1406, 559] on button "6" at bounding box center [1398, 558] width 31 height 31
click at [1406, 559] on button "7" at bounding box center [1398, 558] width 31 height 31
click at [1360, 451] on font "Download" at bounding box center [1376, 451] width 43 height 10
click at [1391, 558] on button "8" at bounding box center [1398, 558] width 31 height 31
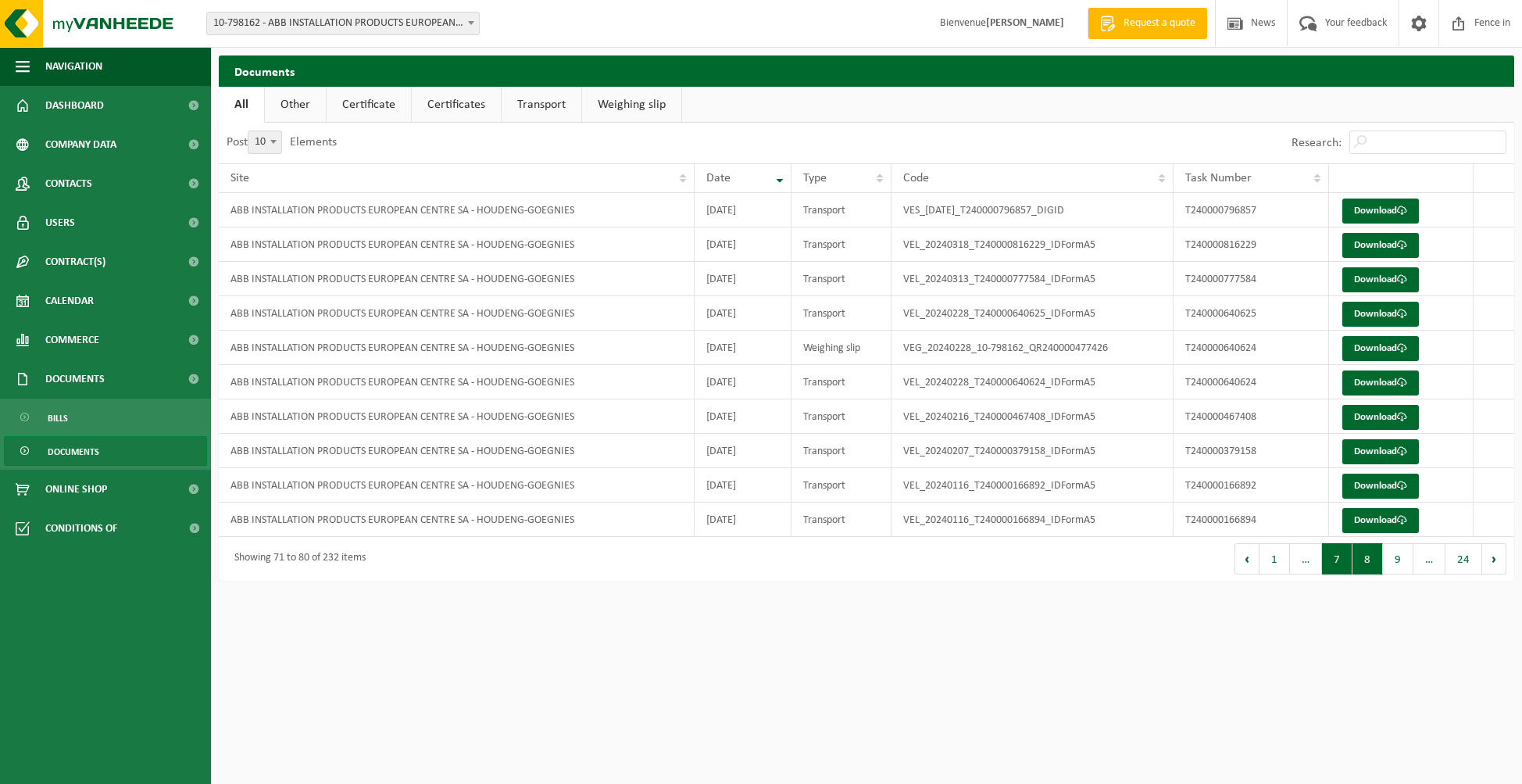
click at [1339, 561] on button "7" at bounding box center [1337, 558] width 31 height 31
click at [1383, 349] on font "Download" at bounding box center [1376, 348] width 43 height 10
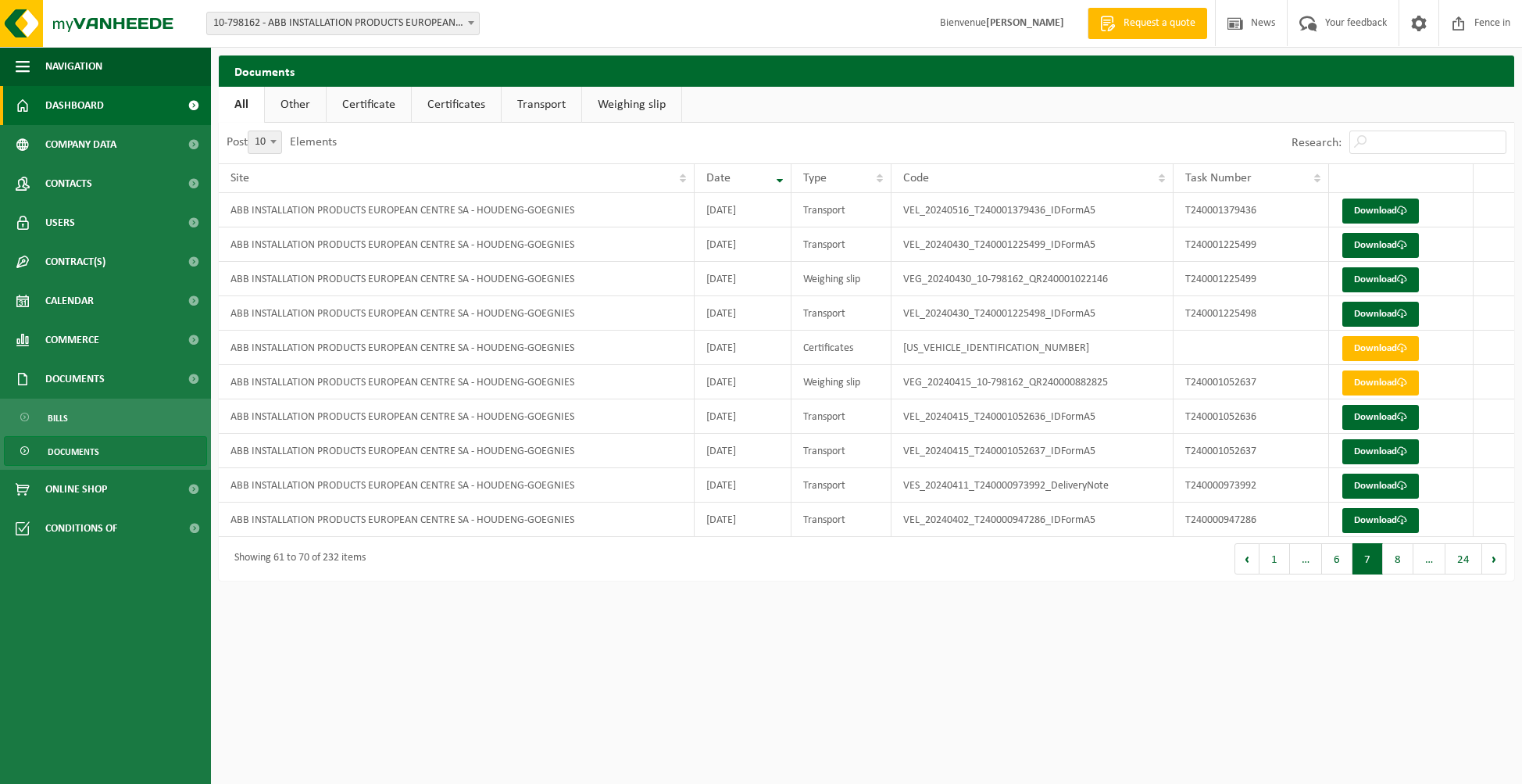
click at [81, 104] on span "Dashboard" at bounding box center [74, 105] width 59 height 39
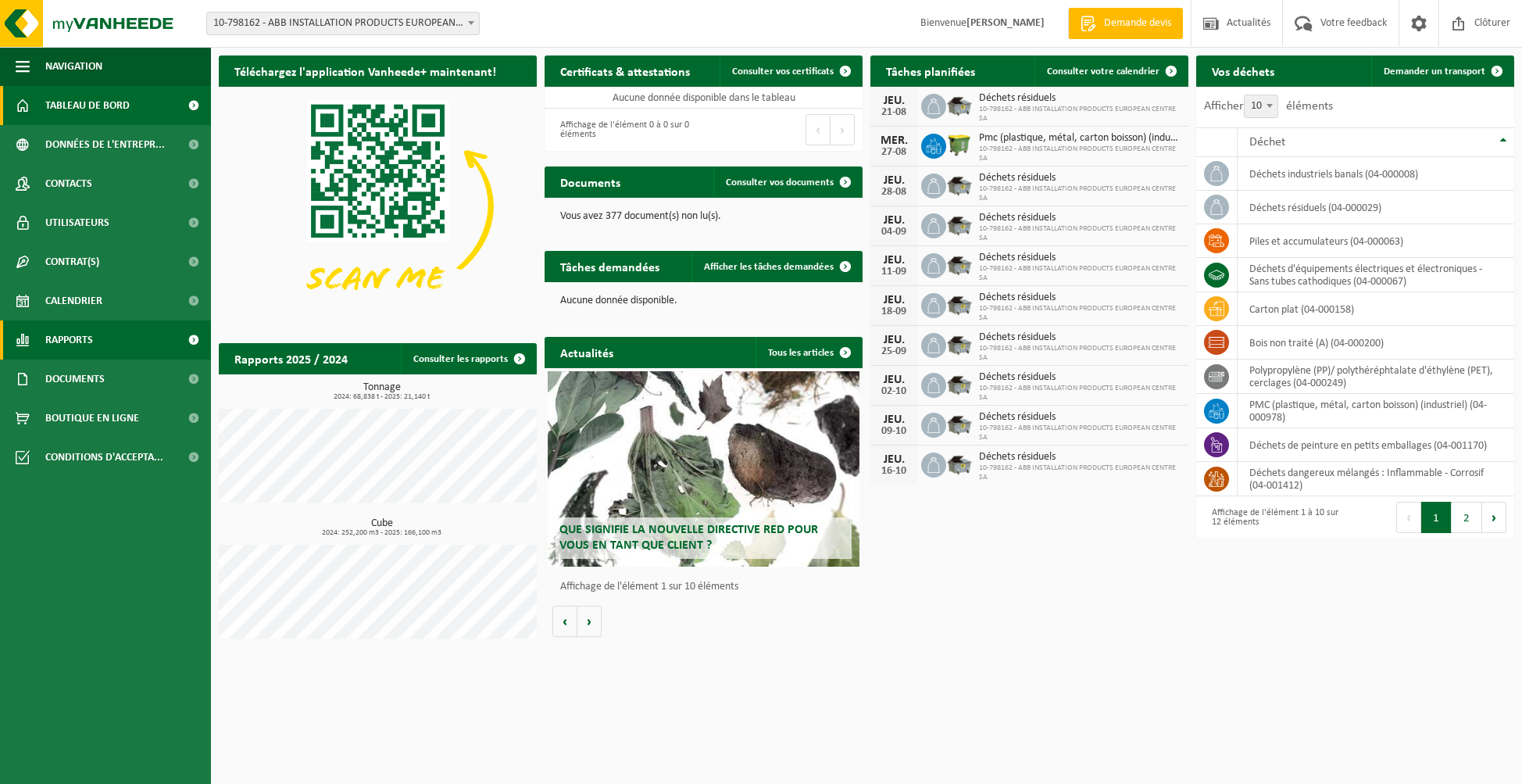
click at [91, 342] on span "Rapports" at bounding box center [69, 340] width 48 height 39
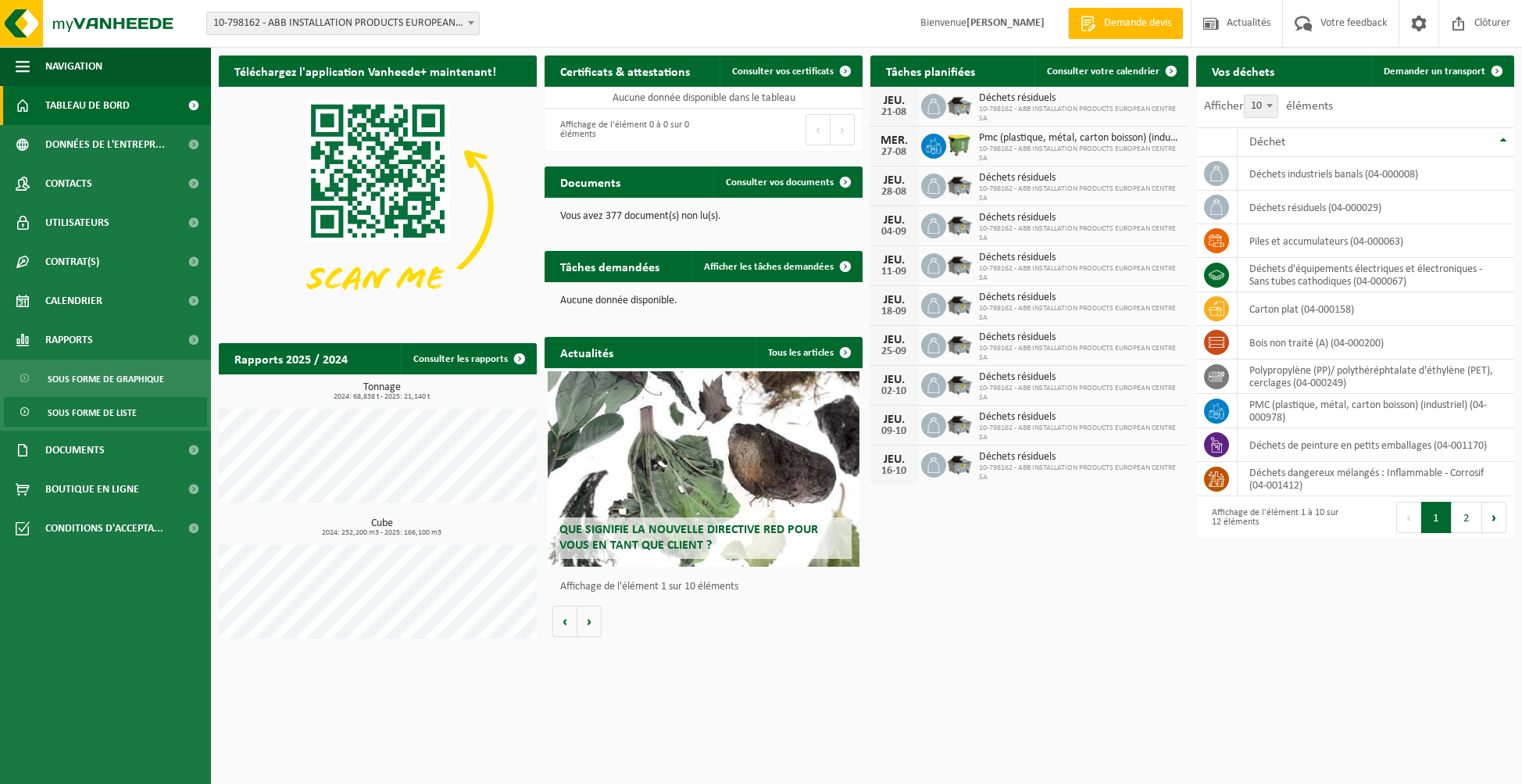
click at [104, 416] on span "Sous forme de liste" at bounding box center [93, 412] width 89 height 30
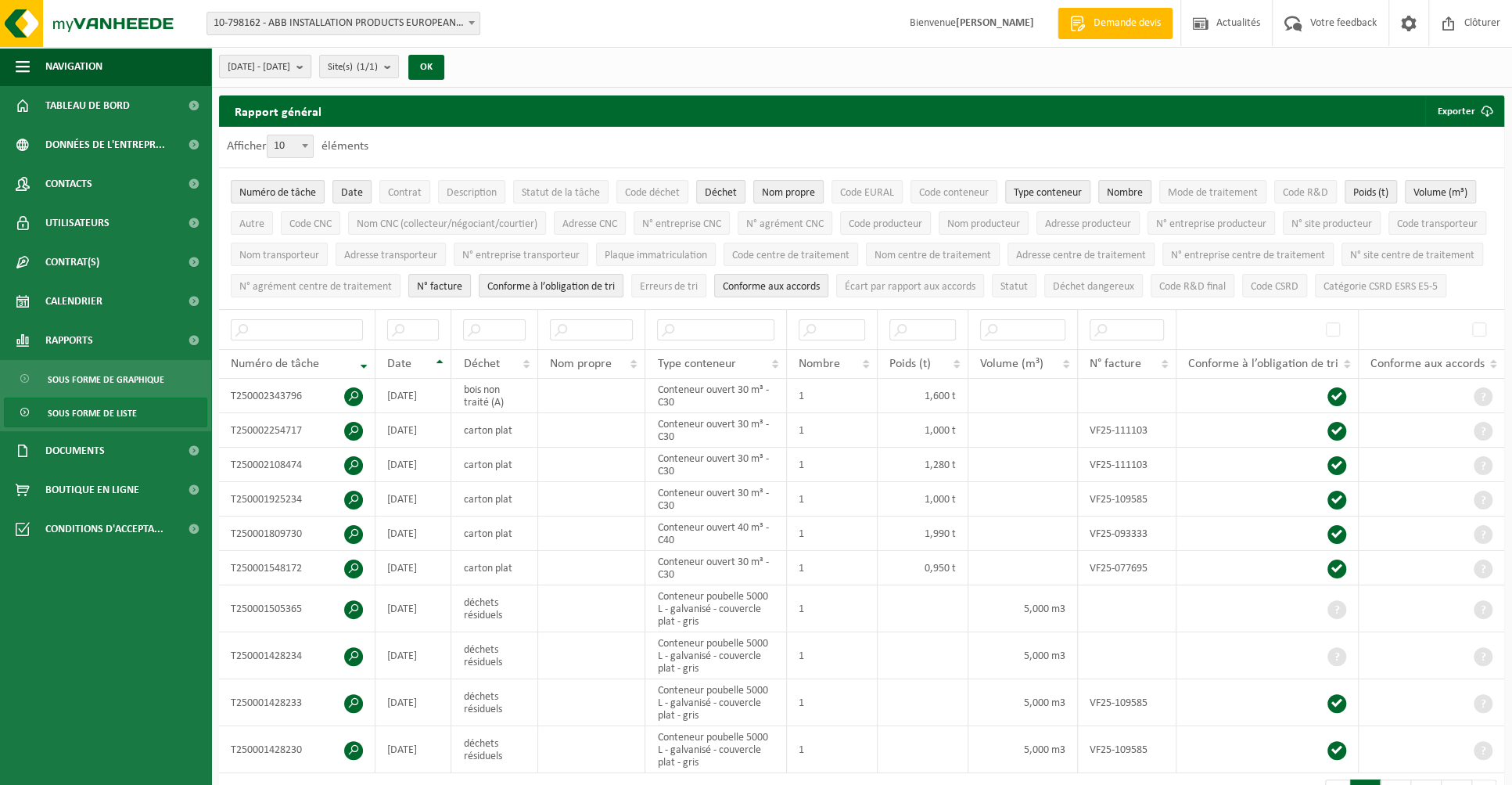
click at [310, 66] on b "submit" at bounding box center [303, 66] width 14 height 22
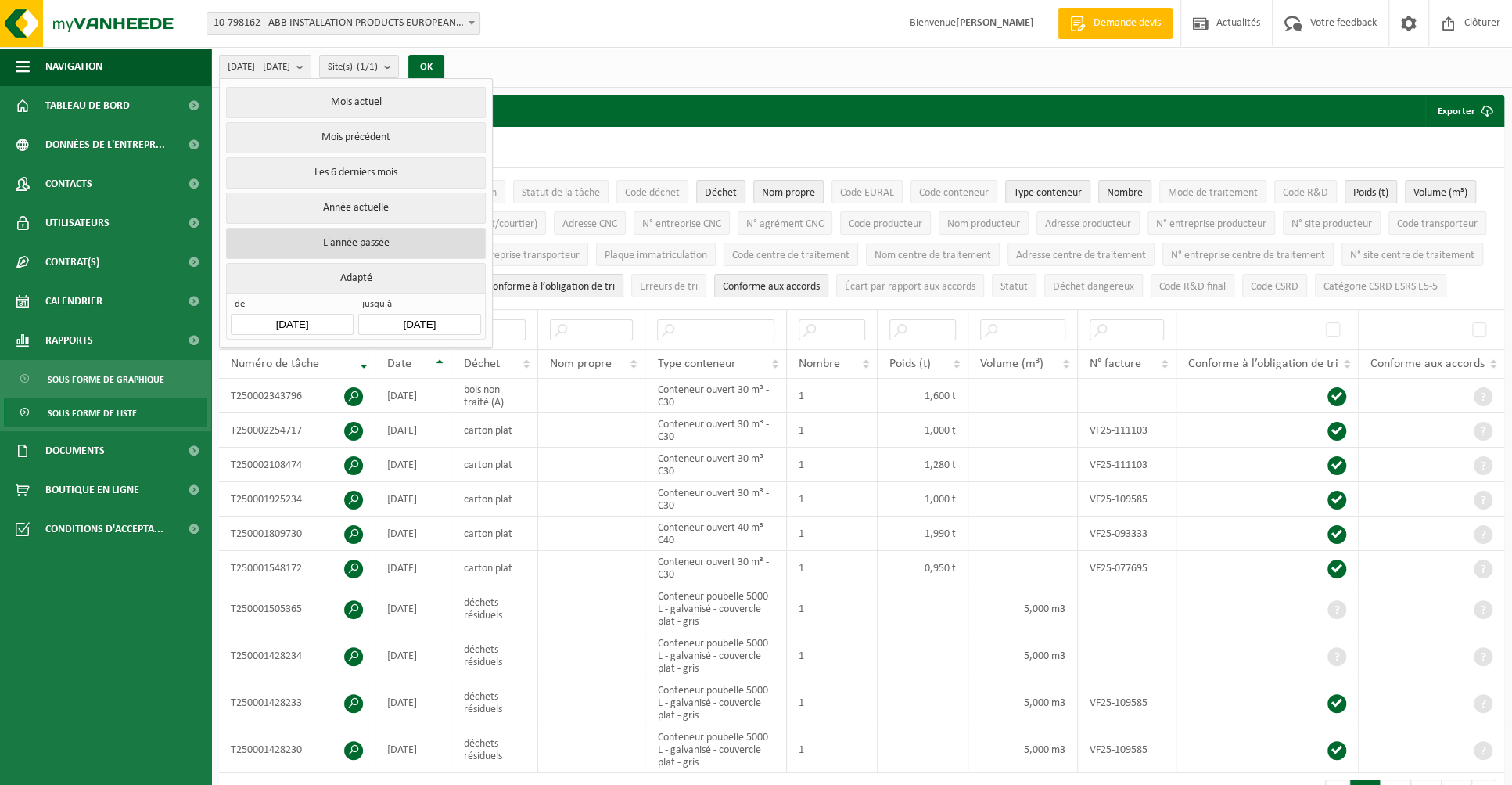
click at [327, 242] on button "L'année passée" at bounding box center [355, 243] width 259 height 31
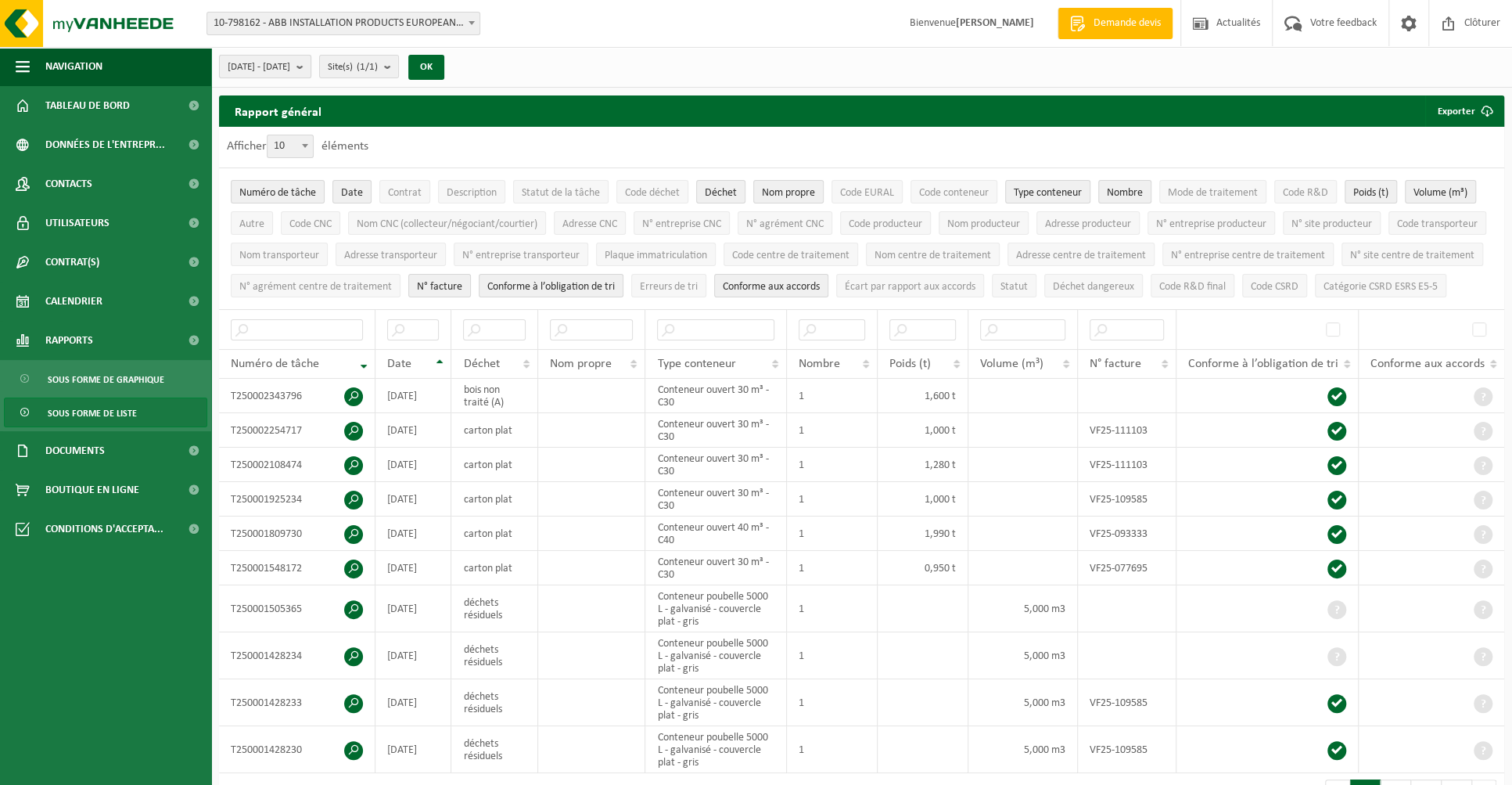
click at [310, 66] on b "submit" at bounding box center [303, 66] width 14 height 22
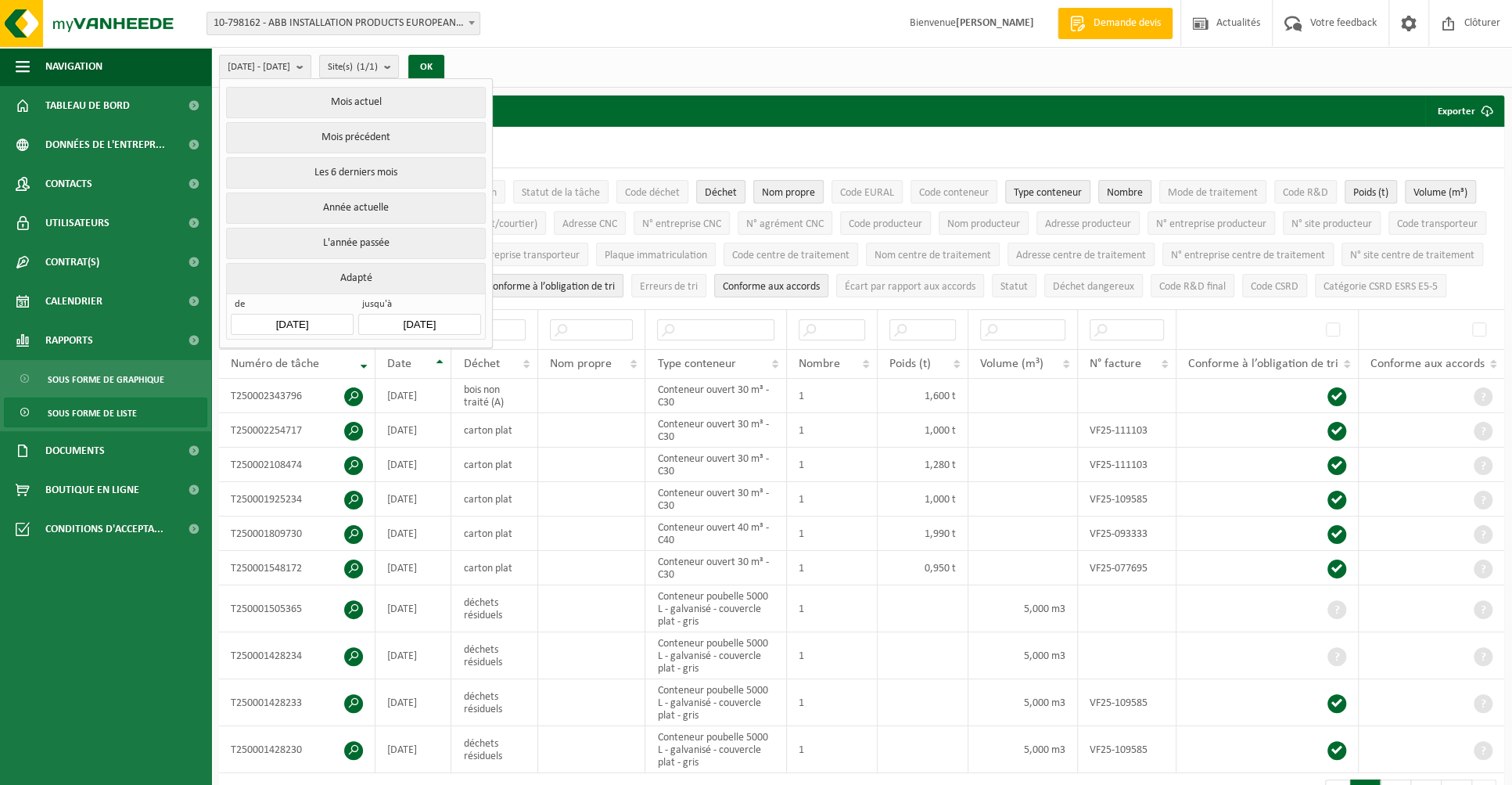
click at [328, 314] on input "2024-01-01" at bounding box center [292, 324] width 122 height 22
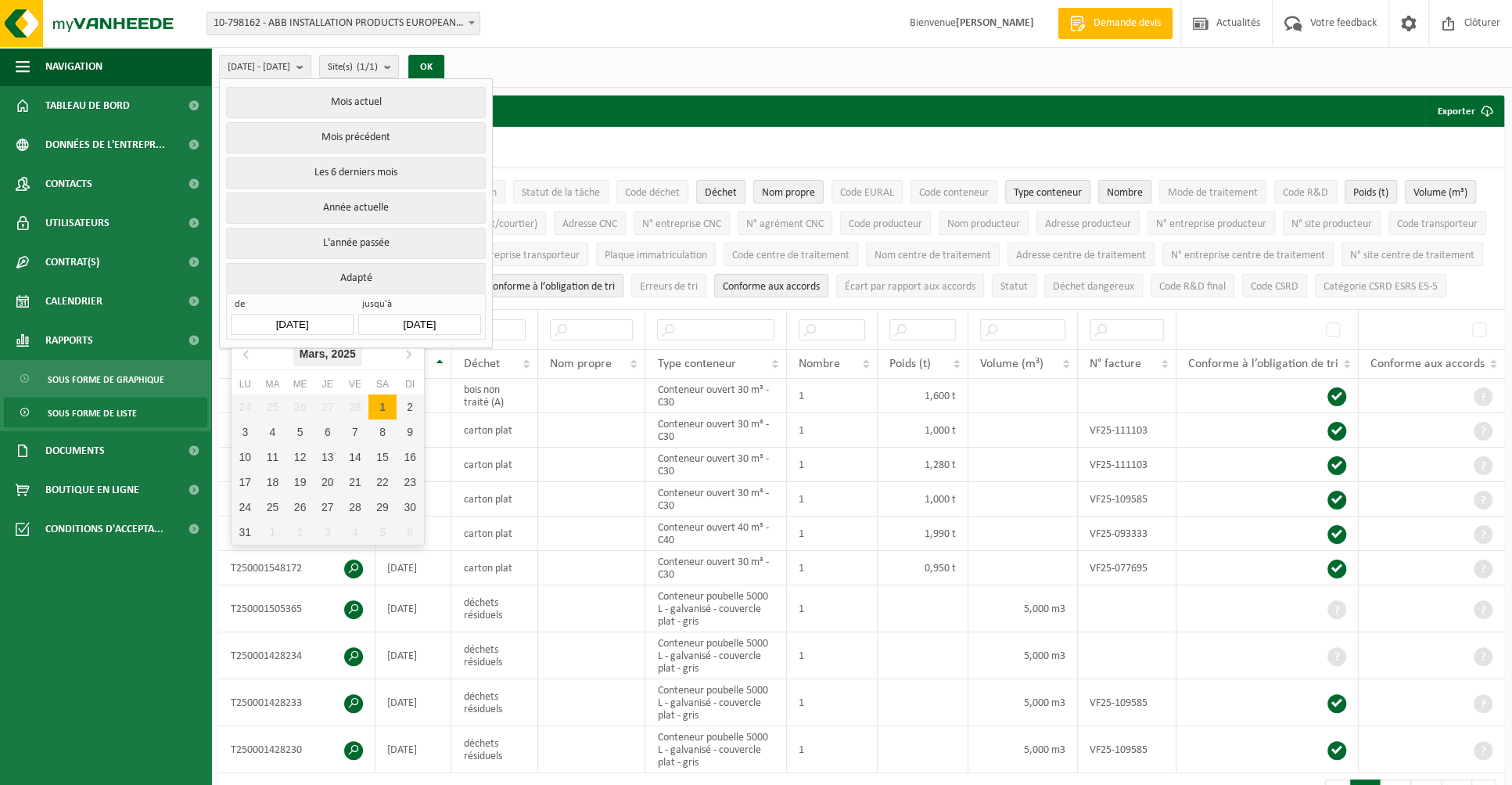
click at [311, 354] on div "Mars, 2025" at bounding box center [328, 353] width 69 height 25
click at [242, 354] on icon at bounding box center [247, 353] width 25 height 25
click at [281, 418] on div "Avr" at bounding box center [264, 419] width 65 height 33
click at [246, 409] on div "1" at bounding box center [245, 407] width 27 height 25
type input "2024-04-01"
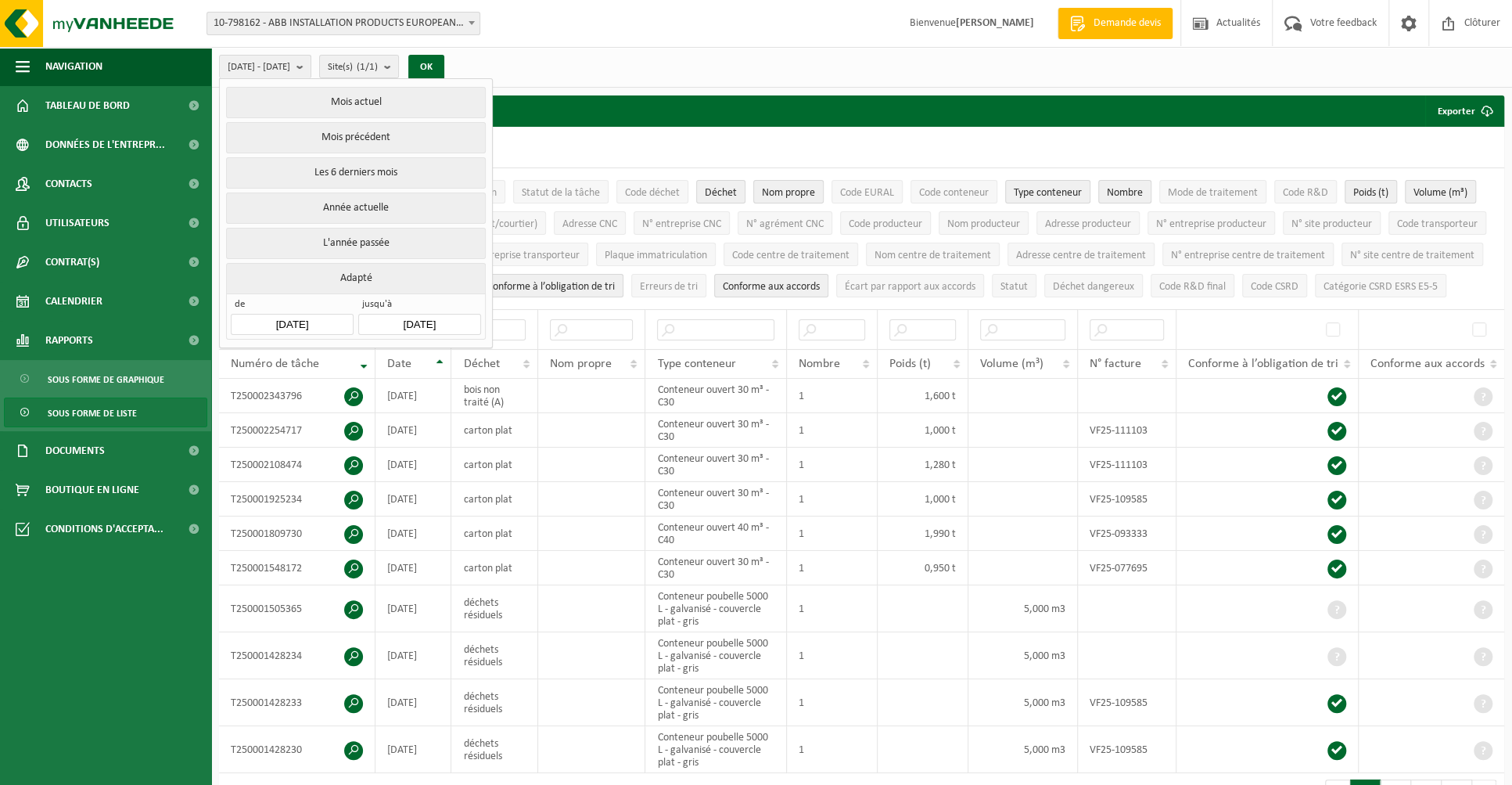
click at [428, 319] on input "2025-08-21" at bounding box center [419, 324] width 122 height 22
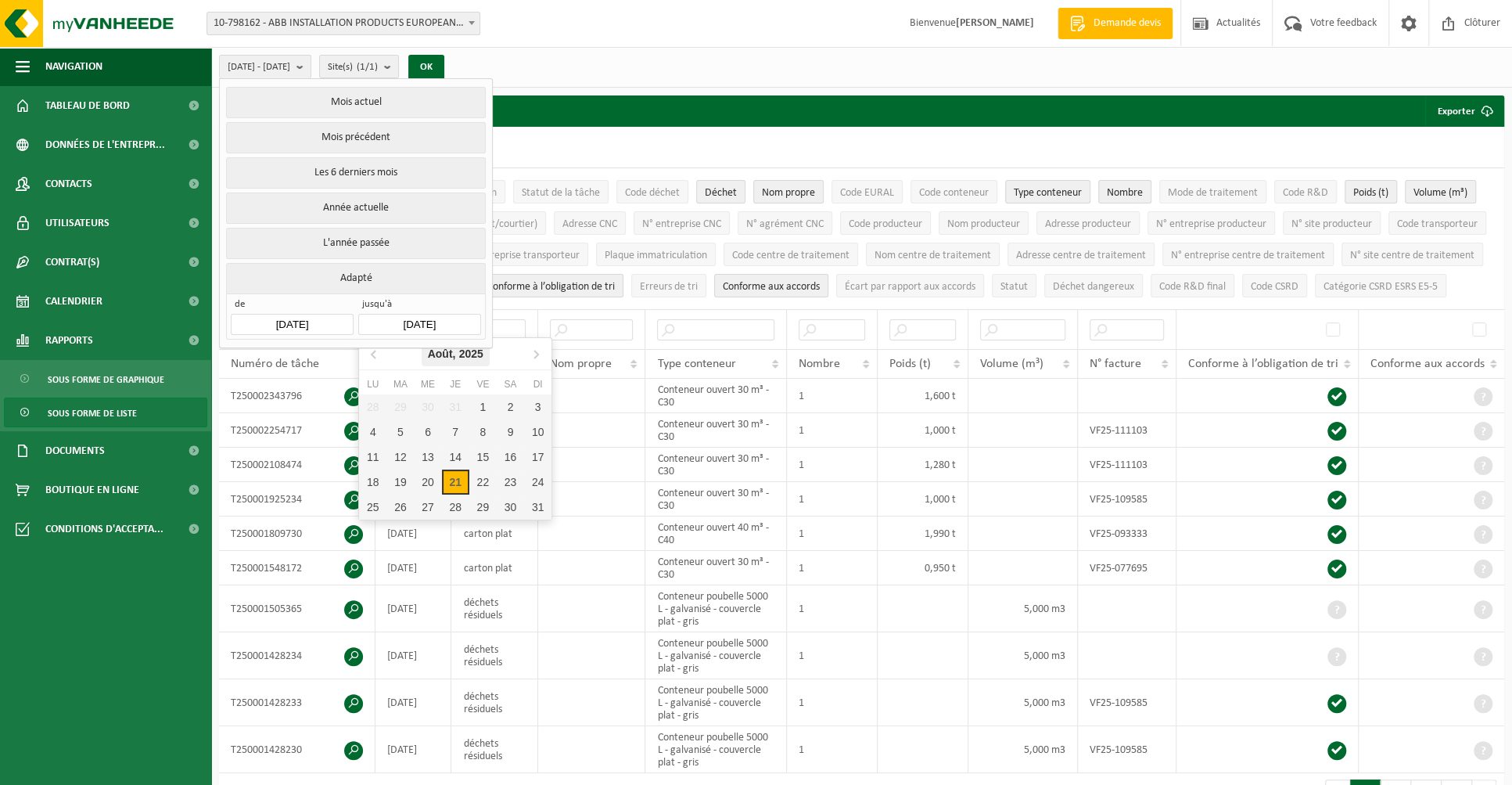
click at [437, 352] on div "Août, 2025" at bounding box center [456, 353] width 68 height 25
click at [371, 357] on icon at bounding box center [375, 353] width 25 height 25
click at [393, 417] on div "Avr" at bounding box center [391, 419] width 65 height 33
click at [404, 501] on div "30" at bounding box center [400, 507] width 27 height 25
type input "[DATE]"
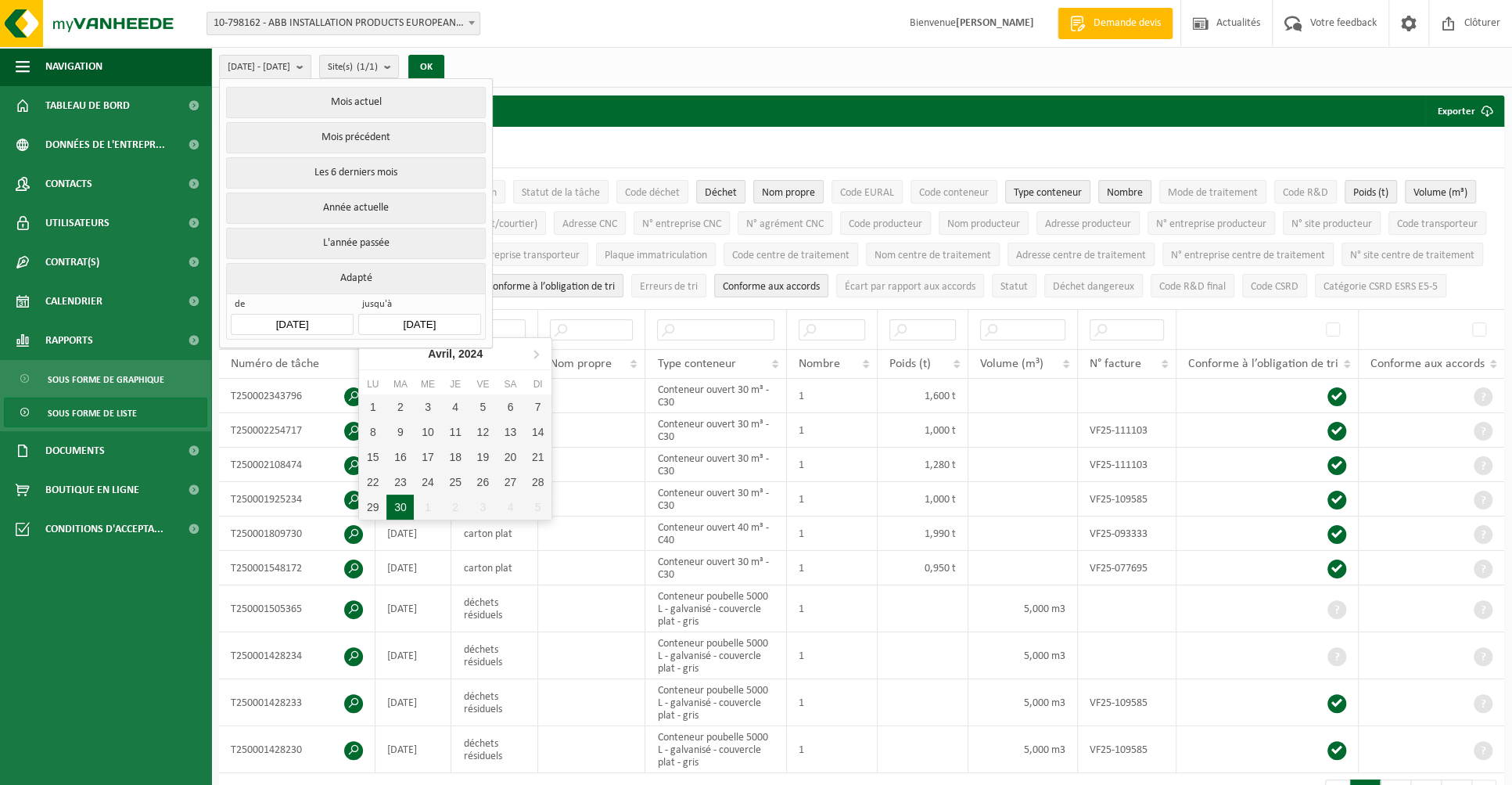
type input "2024-04-01"
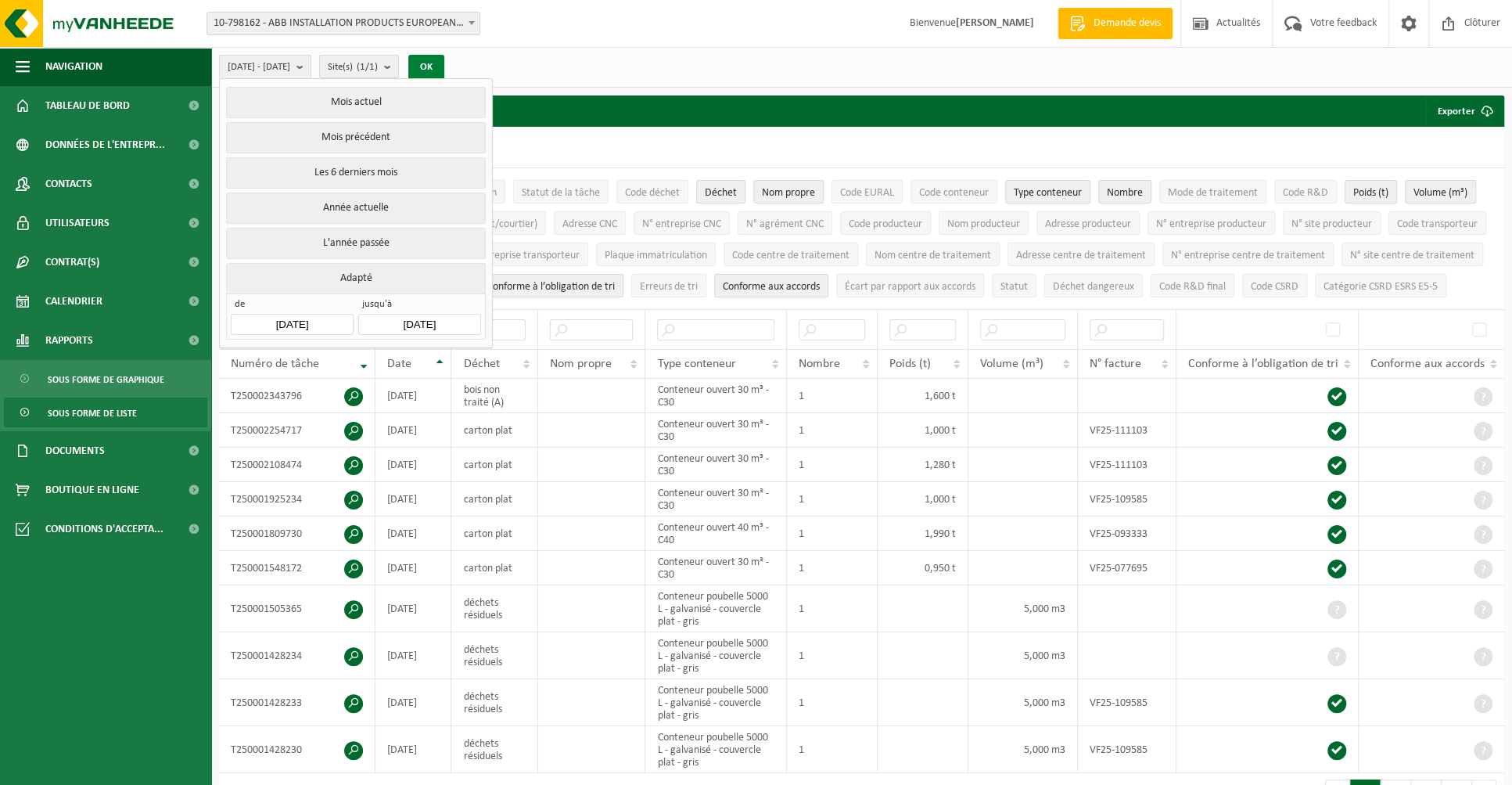
click at [444, 65] on button "OK" at bounding box center [427, 67] width 36 height 25
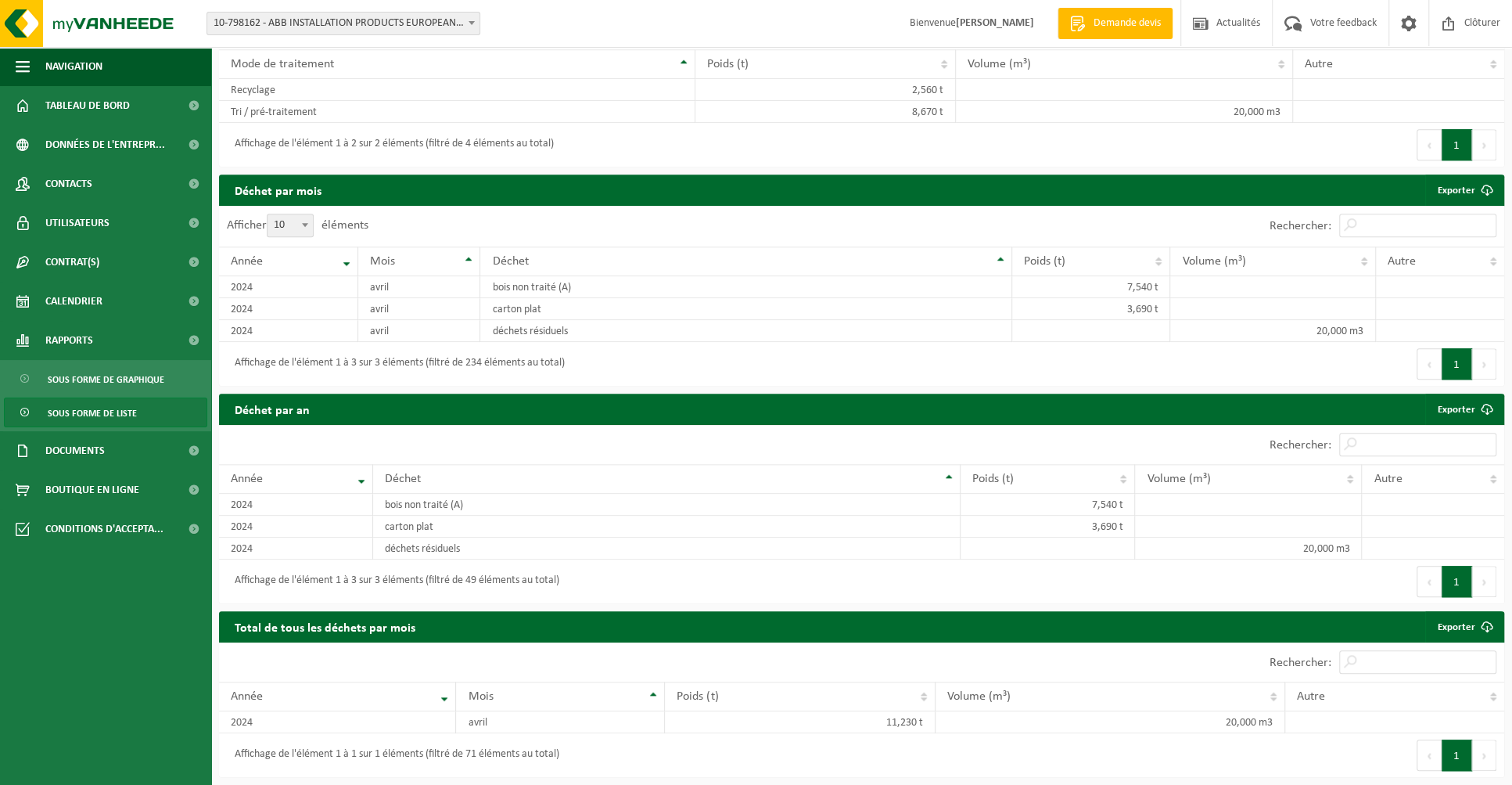
scroll to position [861, 0]
click at [104, 445] on span "Documents" at bounding box center [75, 450] width 60 height 39
click at [74, 495] on span "Factures" at bounding box center [68, 490] width 40 height 30
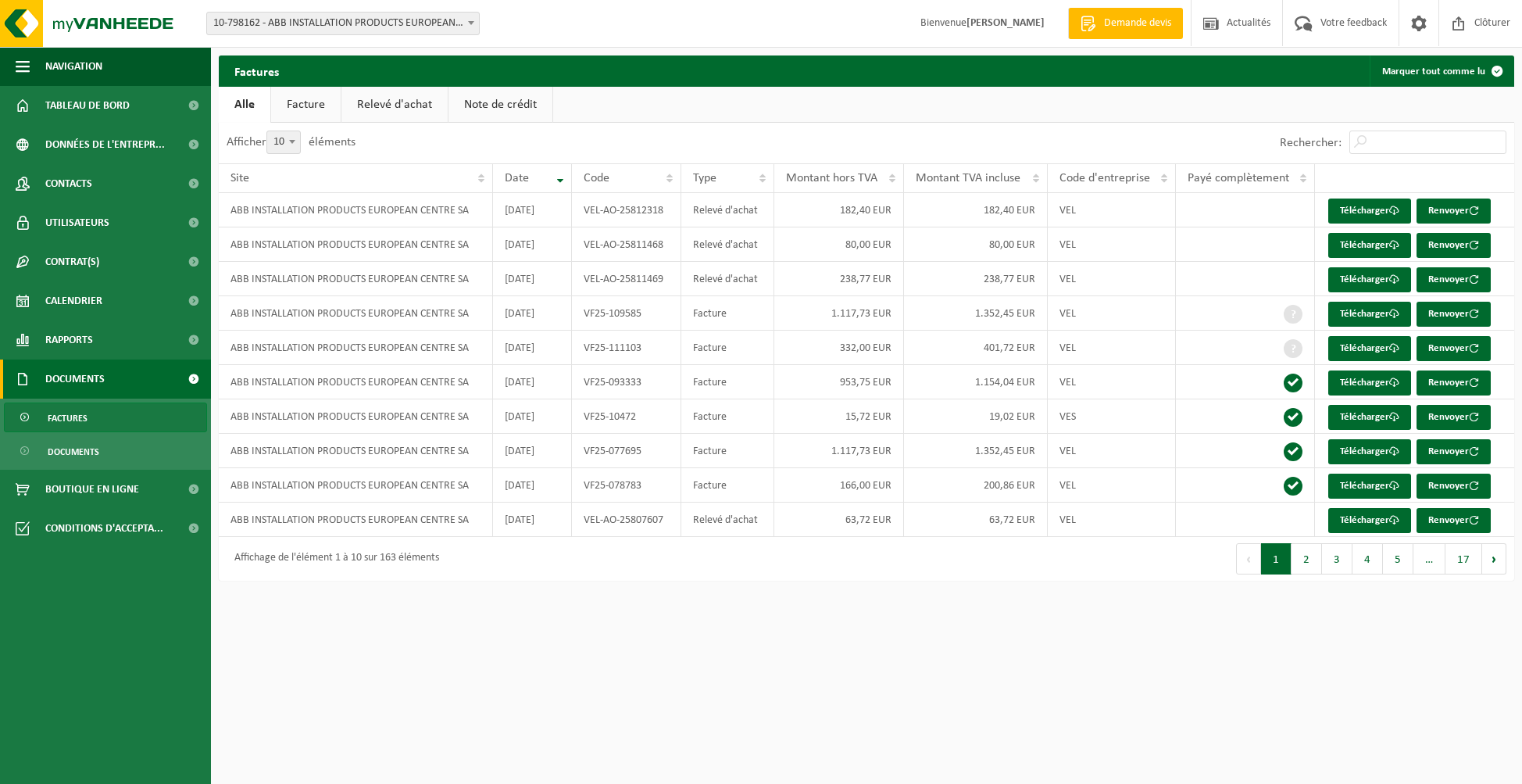
click at [302, 99] on link "Facture" at bounding box center [306, 105] width 69 height 36
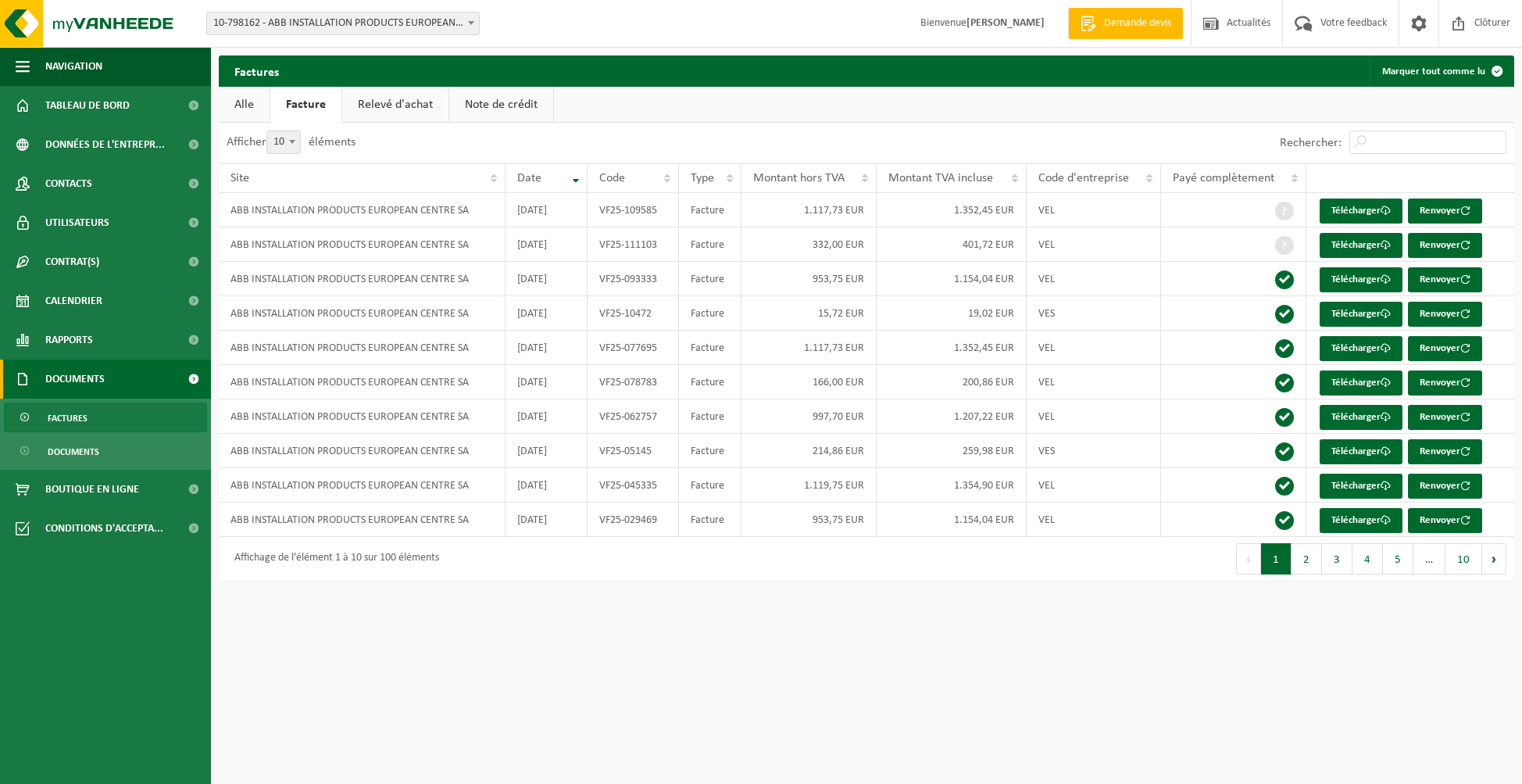
click at [385, 107] on link "Relevé d'achat" at bounding box center [395, 105] width 107 height 36
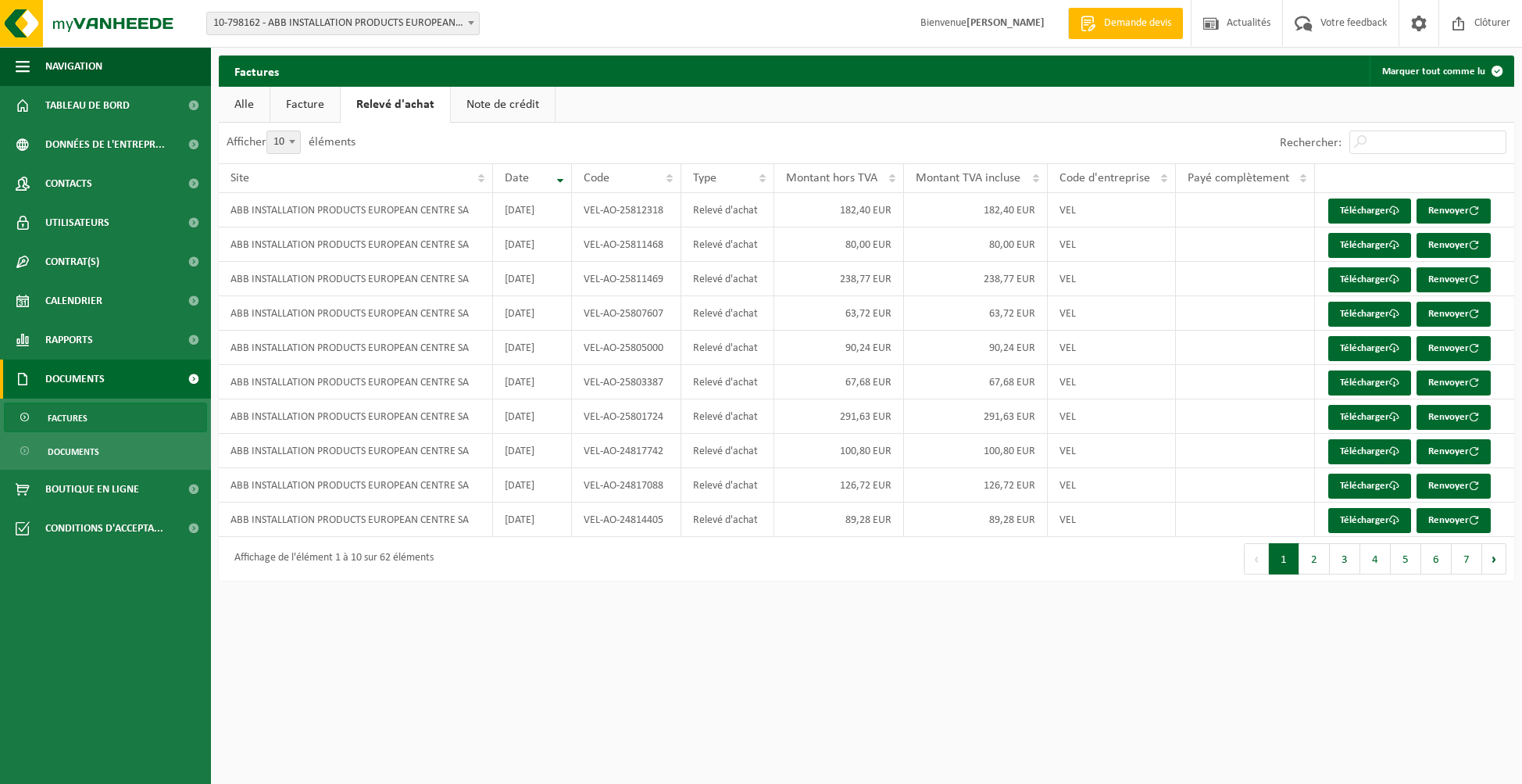
click at [497, 102] on link "Note de crédit" at bounding box center [503, 105] width 104 height 36
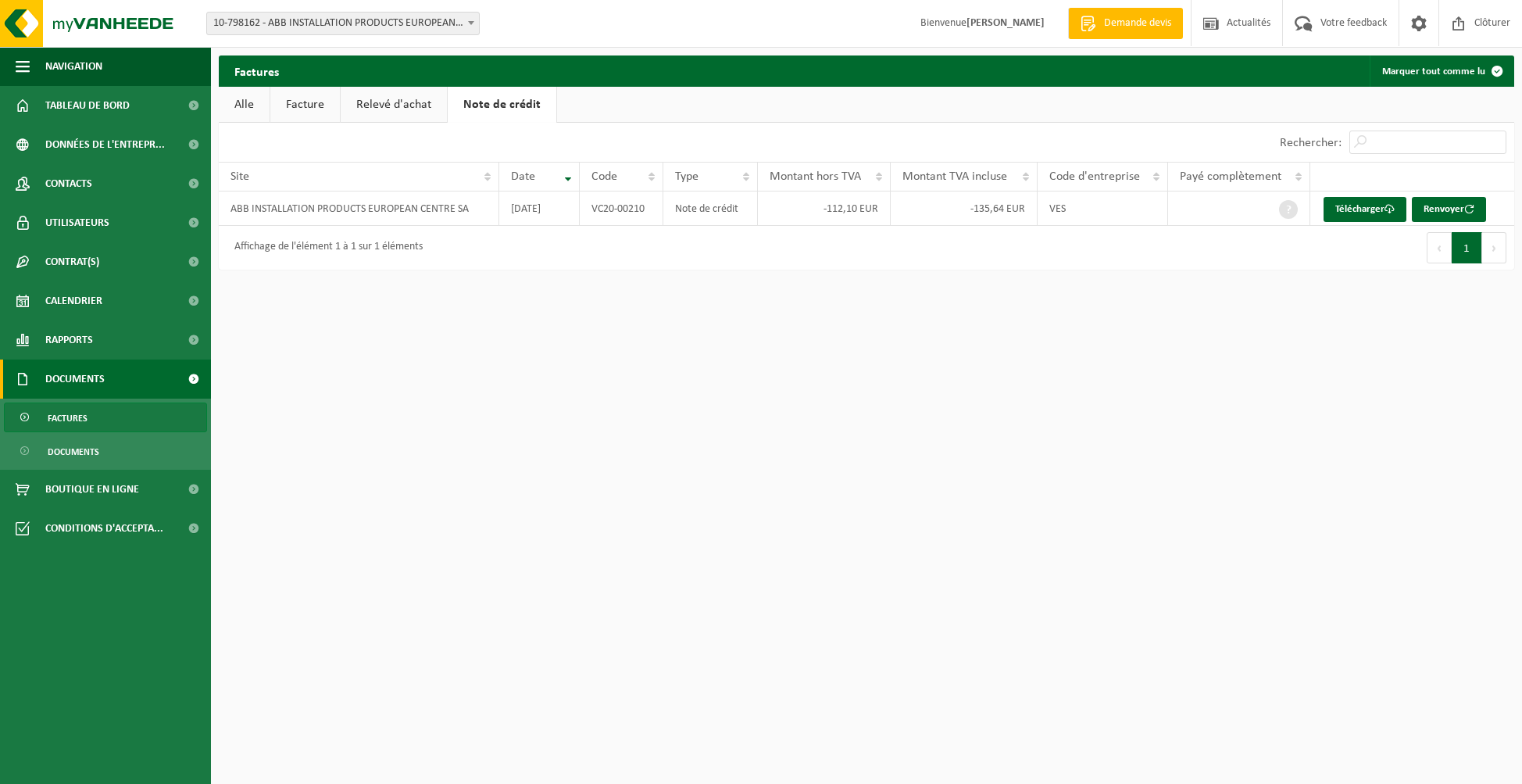
click at [307, 110] on link "Facture" at bounding box center [305, 105] width 69 height 36
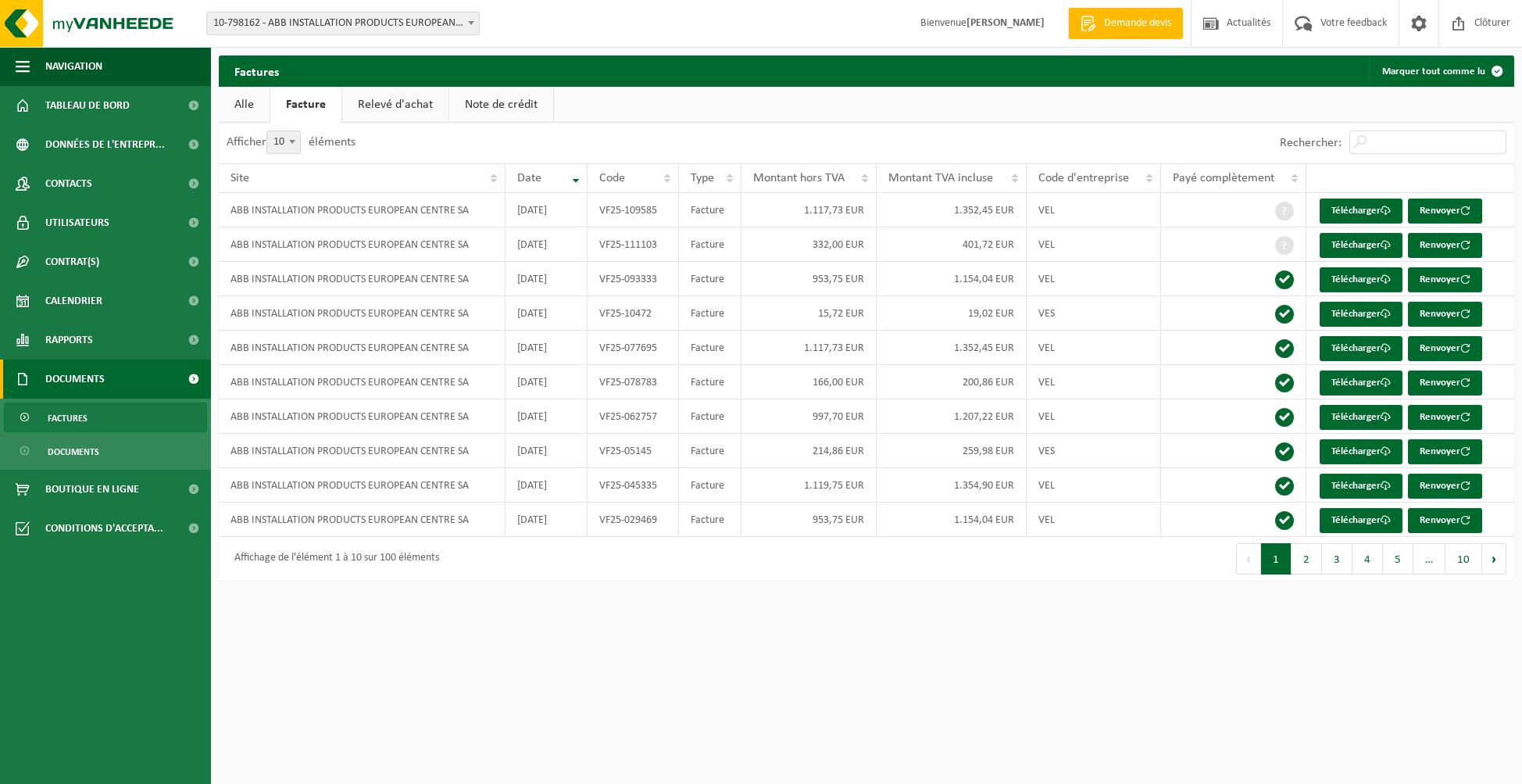
click at [252, 103] on link "Alle" at bounding box center [244, 105] width 50 height 36
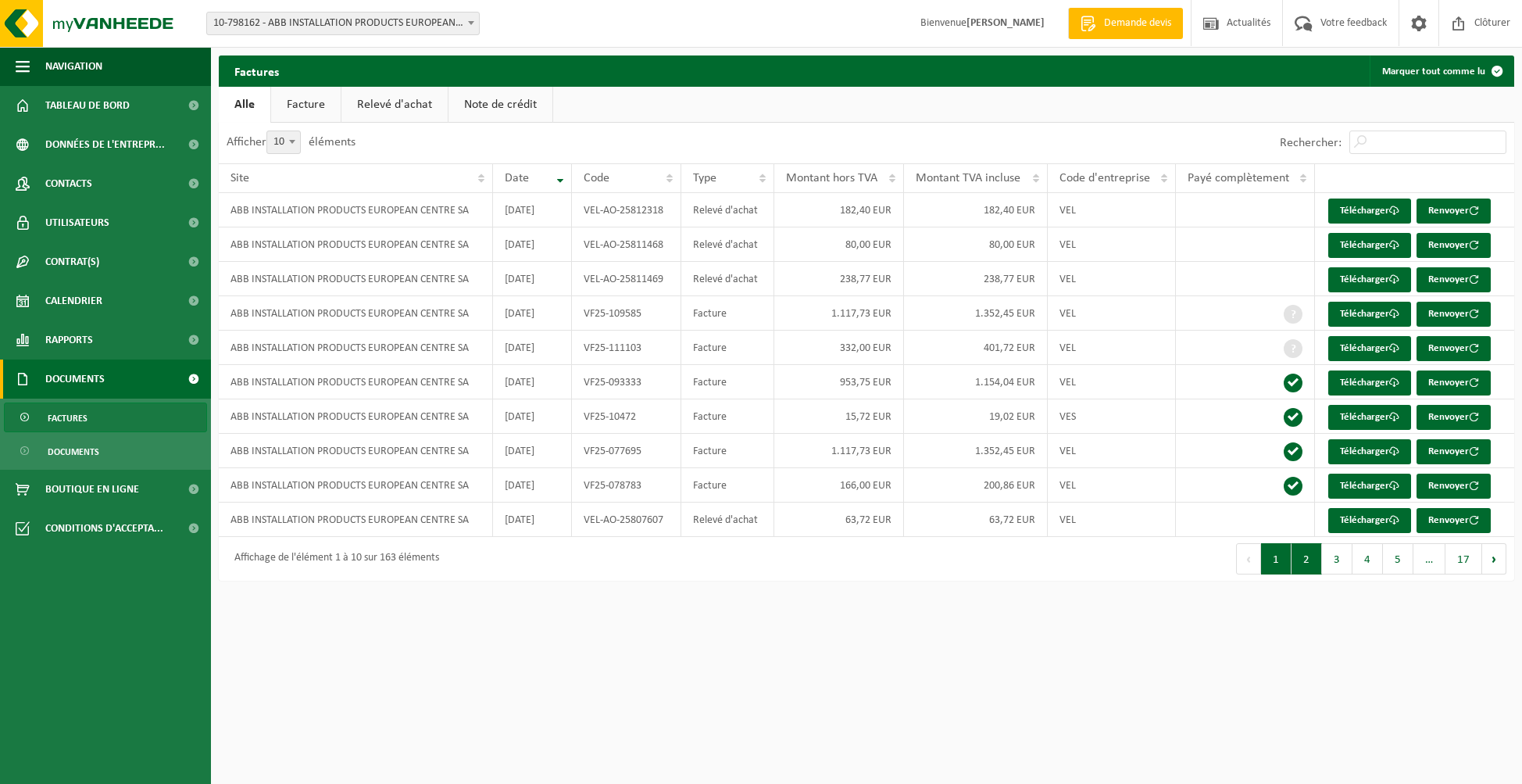
click at [1308, 556] on button "2" at bounding box center [1306, 558] width 31 height 31
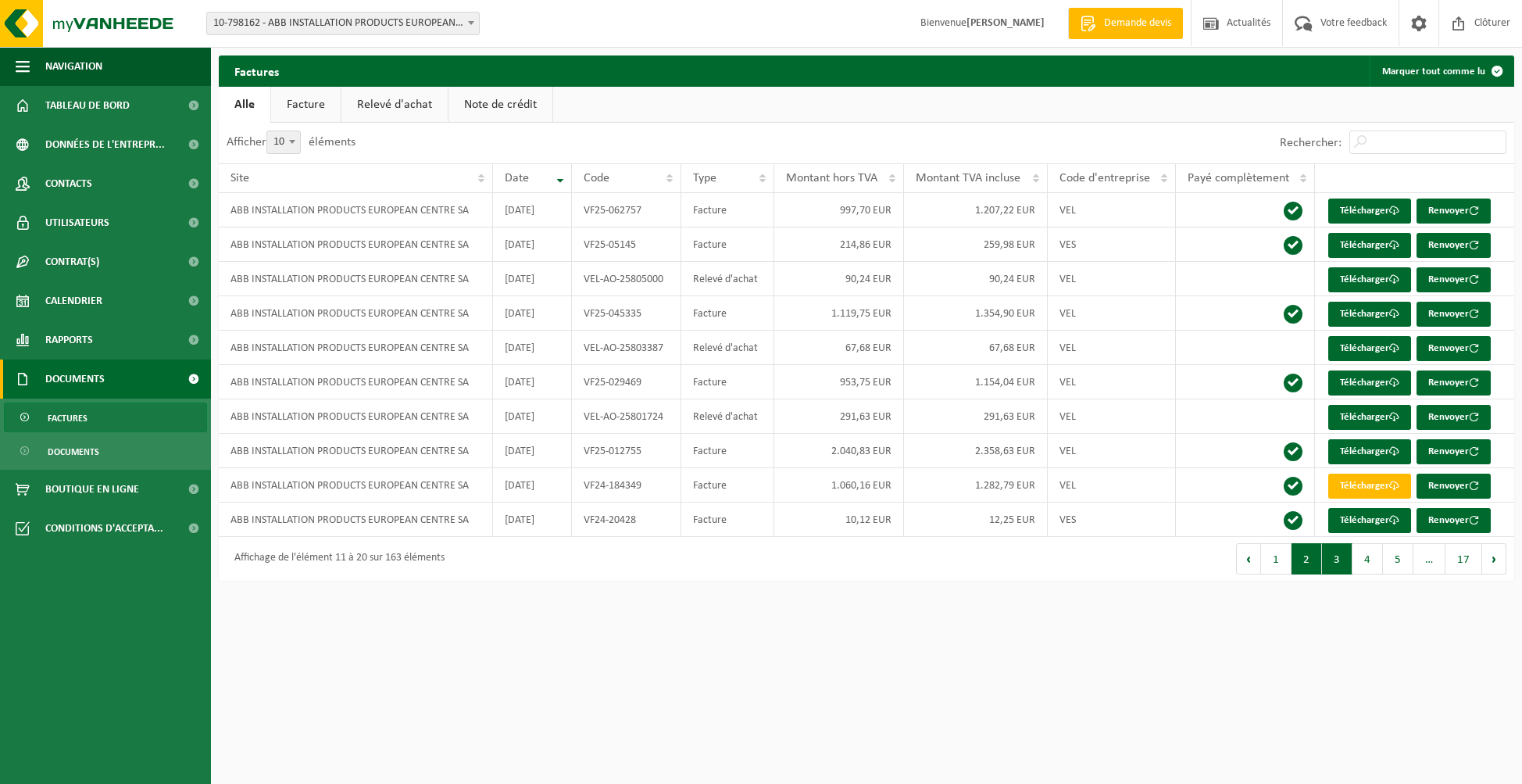
click at [1337, 558] on button "3" at bounding box center [1337, 558] width 31 height 31
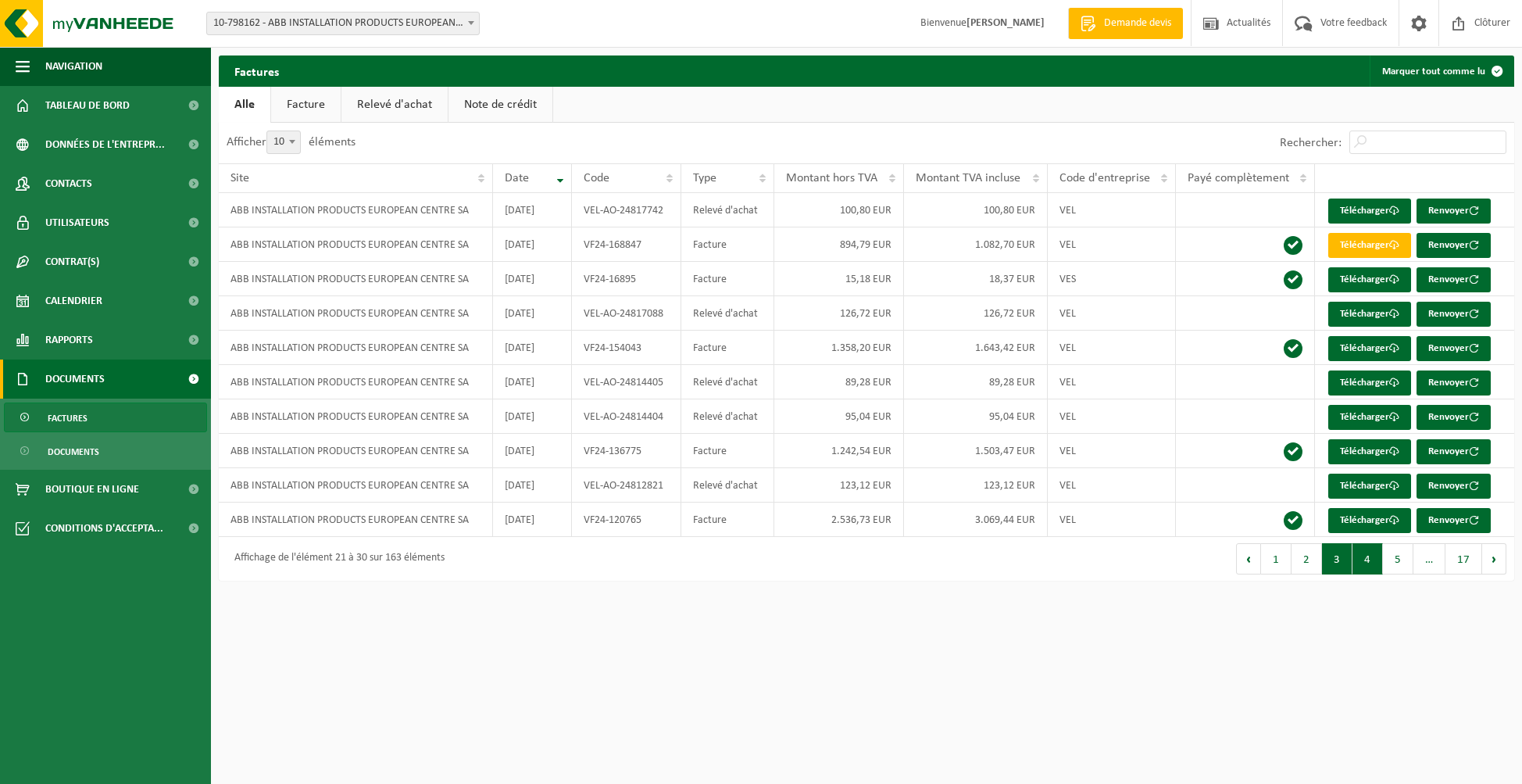
click at [1363, 555] on button "4" at bounding box center [1367, 558] width 31 height 31
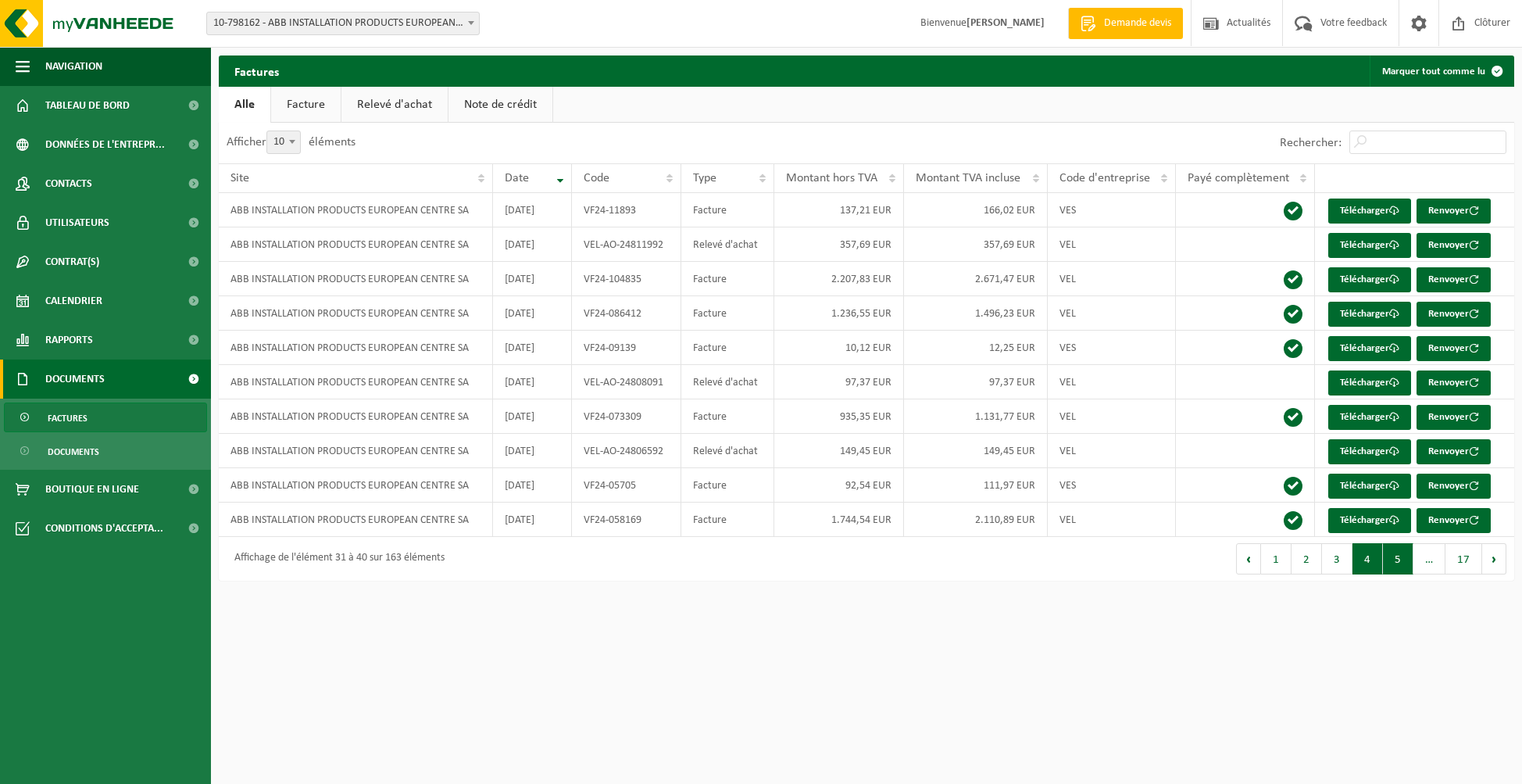
click at [1396, 553] on button "5" at bounding box center [1398, 558] width 31 height 31
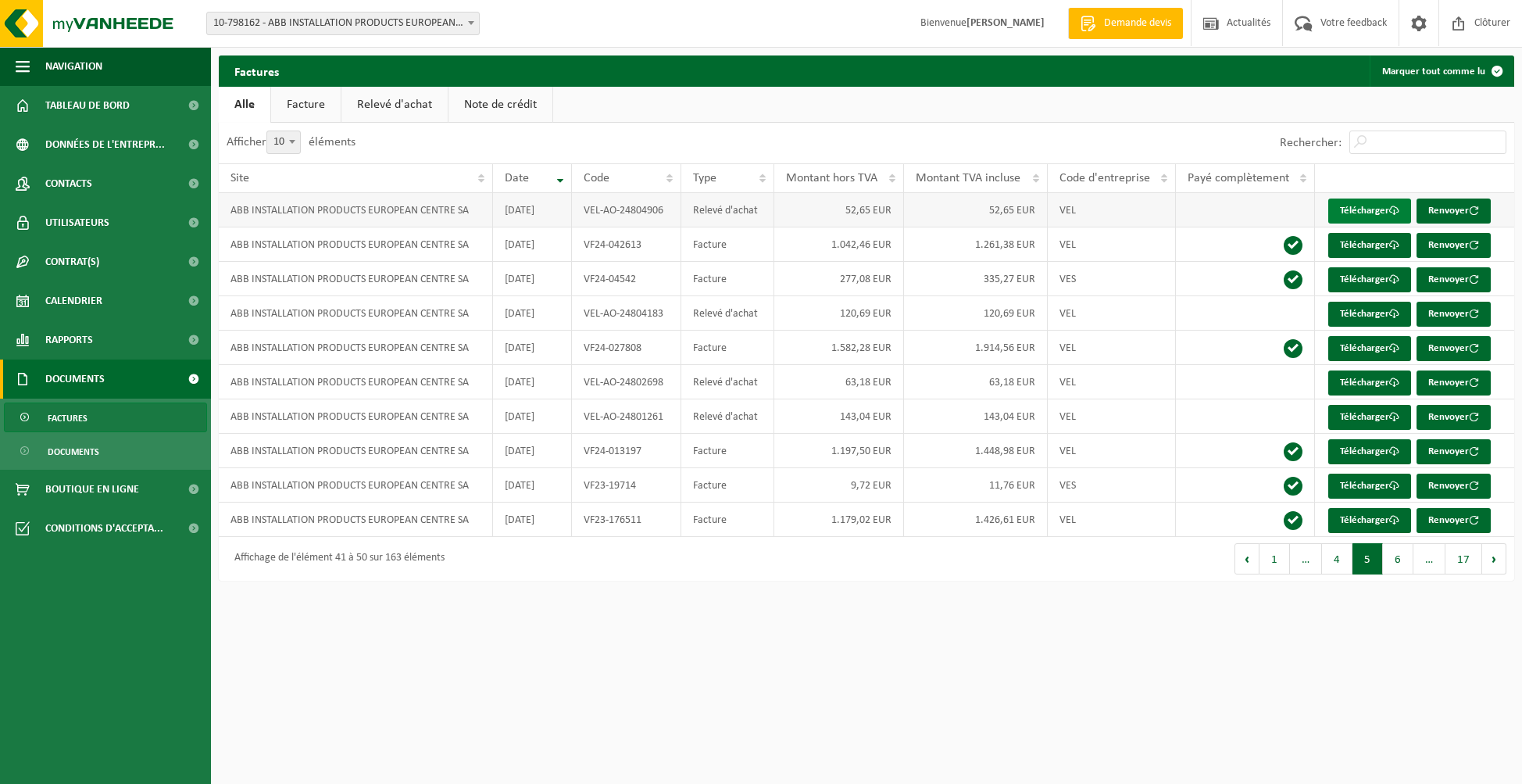
click at [1389, 212] on link "Télécharger" at bounding box center [1370, 211] width 83 height 25
click at [1334, 558] on button "4" at bounding box center [1337, 558] width 31 height 31
click at [1352, 522] on link "Télécharger" at bounding box center [1370, 520] width 83 height 25
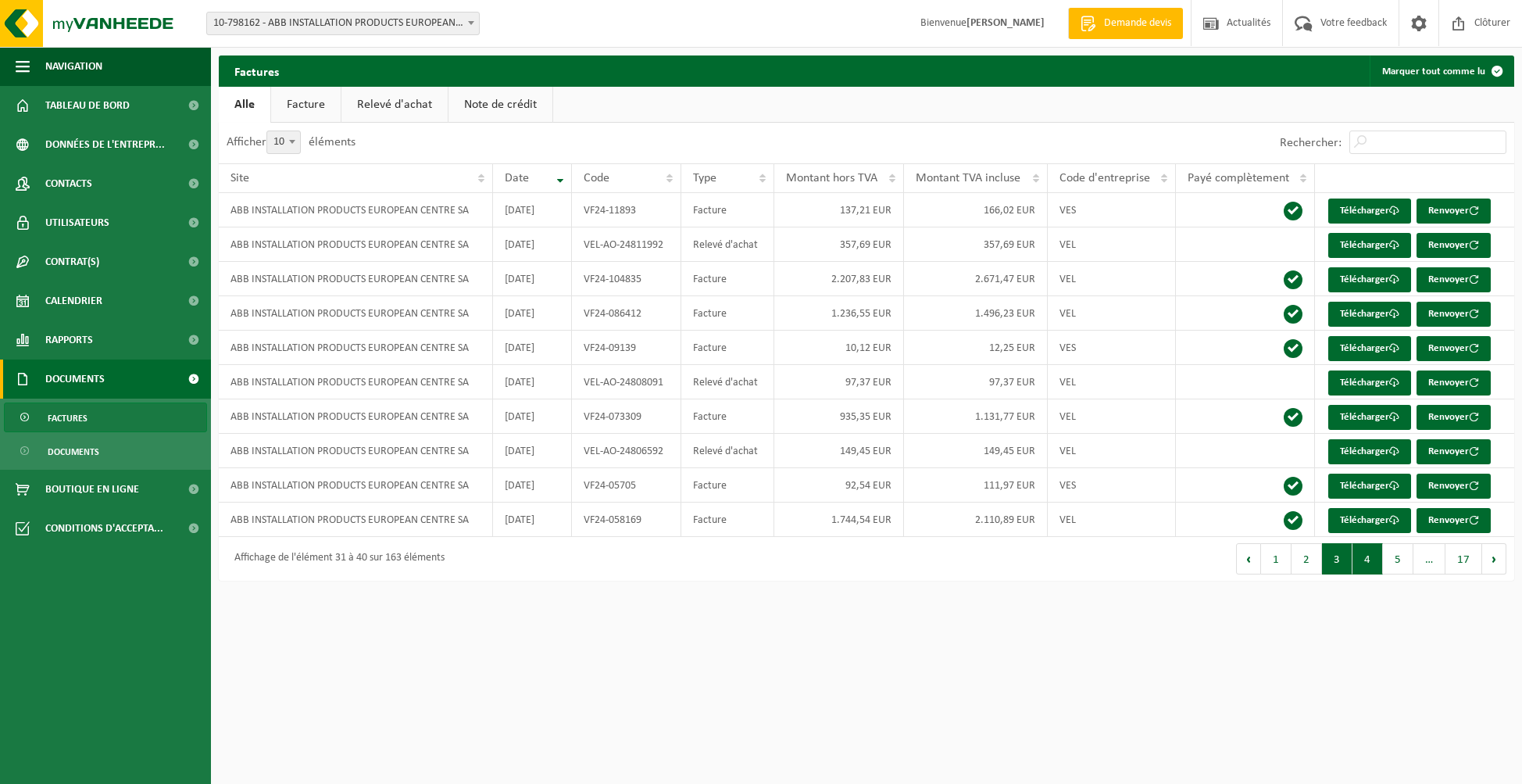
click at [1343, 555] on button "3" at bounding box center [1337, 558] width 31 height 31
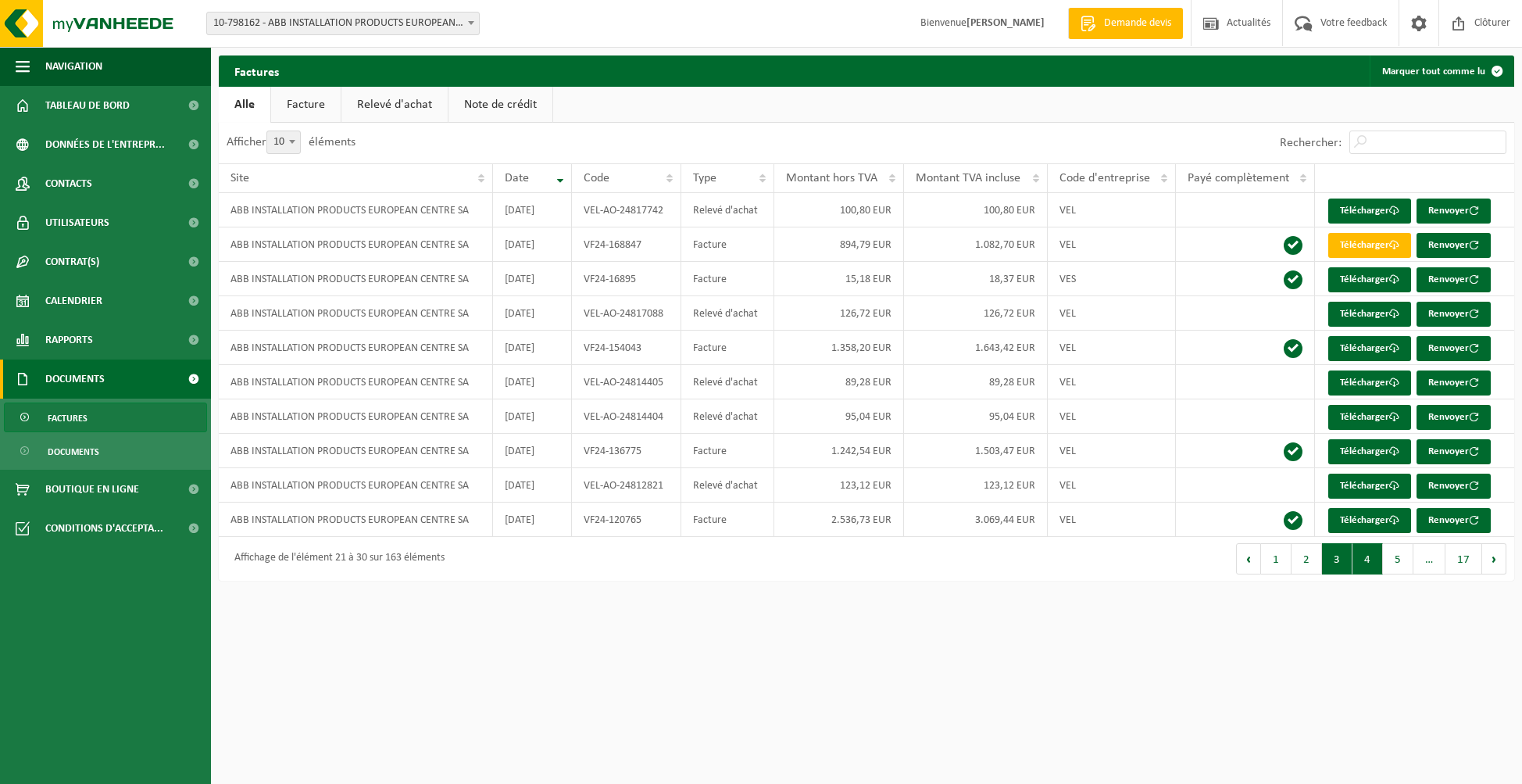
click at [1371, 560] on button "4" at bounding box center [1367, 558] width 31 height 31
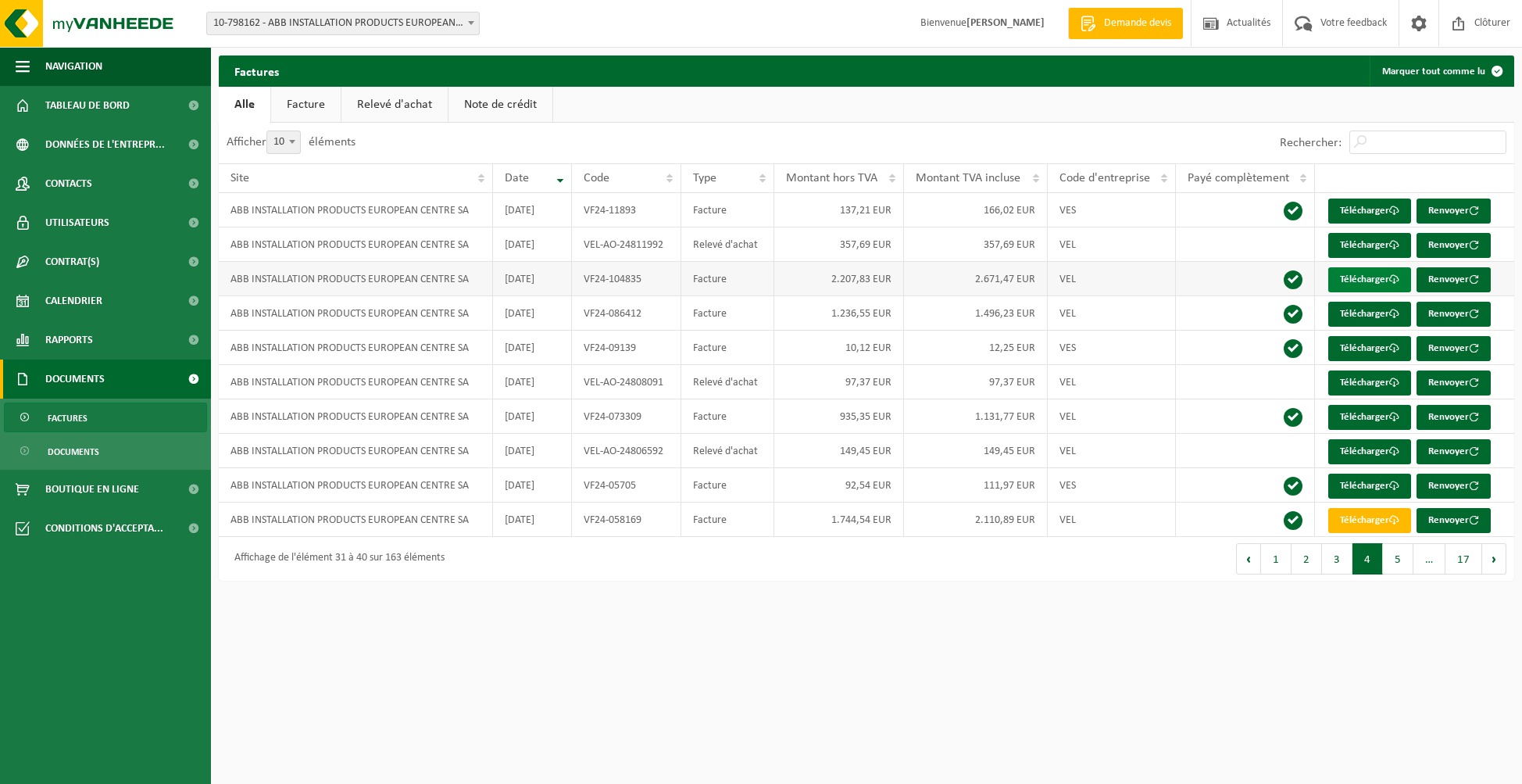
click at [1366, 280] on link "Télécharger" at bounding box center [1370, 279] width 83 height 25
click at [764, 183] on th "Type" at bounding box center [728, 178] width 93 height 30
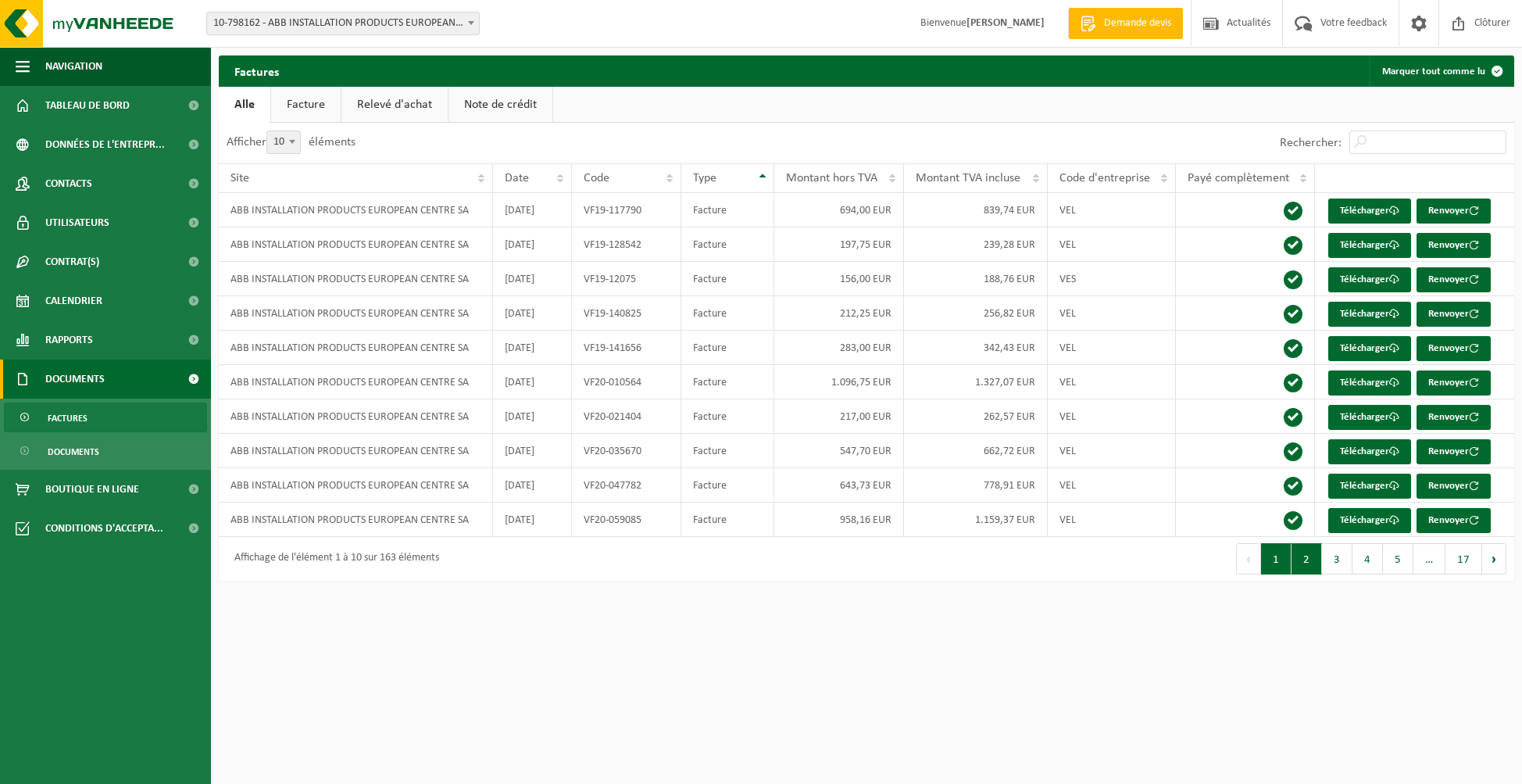
click at [1315, 557] on button "2" at bounding box center [1306, 558] width 31 height 31
click at [1341, 554] on button "3" at bounding box center [1337, 558] width 31 height 31
click at [1364, 554] on button "4" at bounding box center [1367, 558] width 31 height 31
click at [1395, 557] on button "5" at bounding box center [1398, 558] width 31 height 31
click at [1395, 557] on button "6" at bounding box center [1398, 558] width 31 height 31
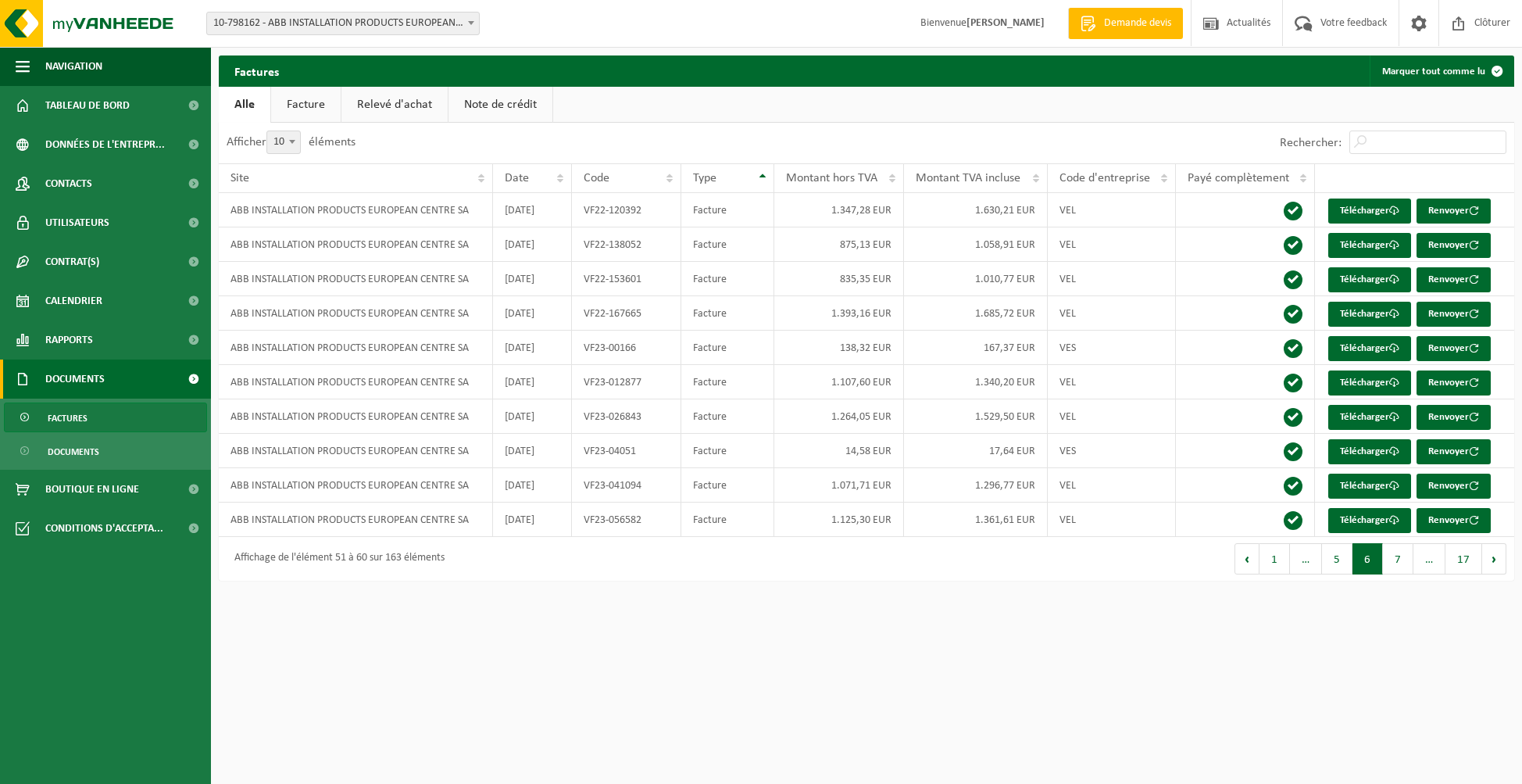
click at [1395, 557] on button "7" at bounding box center [1398, 558] width 31 height 31
click at [1395, 557] on button "8" at bounding box center [1398, 558] width 31 height 31
click at [1395, 557] on button "9" at bounding box center [1398, 558] width 31 height 31
click at [1395, 557] on button "10" at bounding box center [1396, 558] width 36 height 31
click at [1395, 557] on button "11" at bounding box center [1396, 558] width 36 height 31
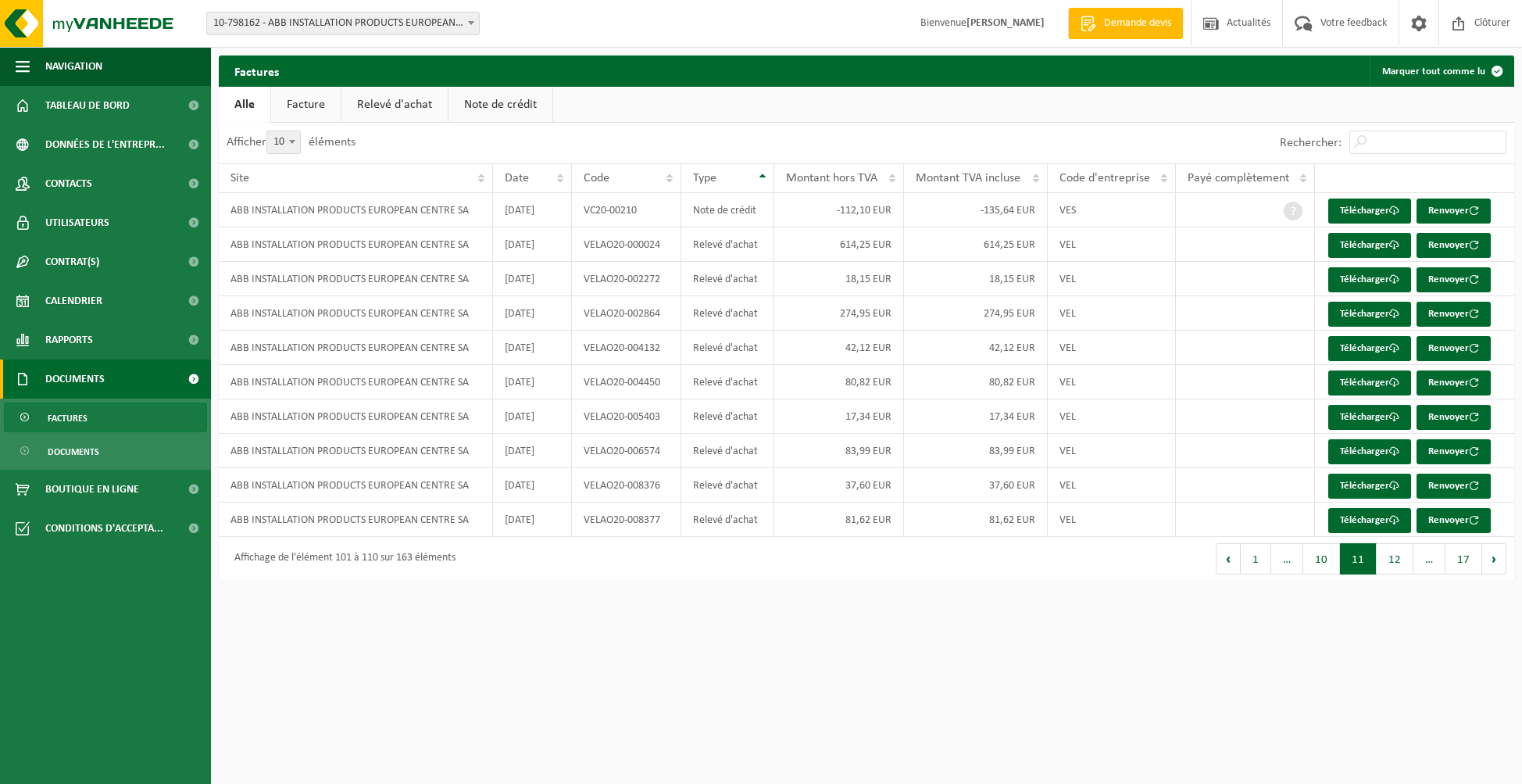
click at [1395, 557] on button "12" at bounding box center [1396, 558] width 36 height 31
click at [1395, 557] on button "13" at bounding box center [1396, 558] width 36 height 31
click at [1330, 555] on button "12" at bounding box center [1322, 558] width 36 height 31
click at [1330, 555] on button "11" at bounding box center [1322, 558] width 36 height 31
click at [1387, 557] on button "12" at bounding box center [1396, 558] width 36 height 31
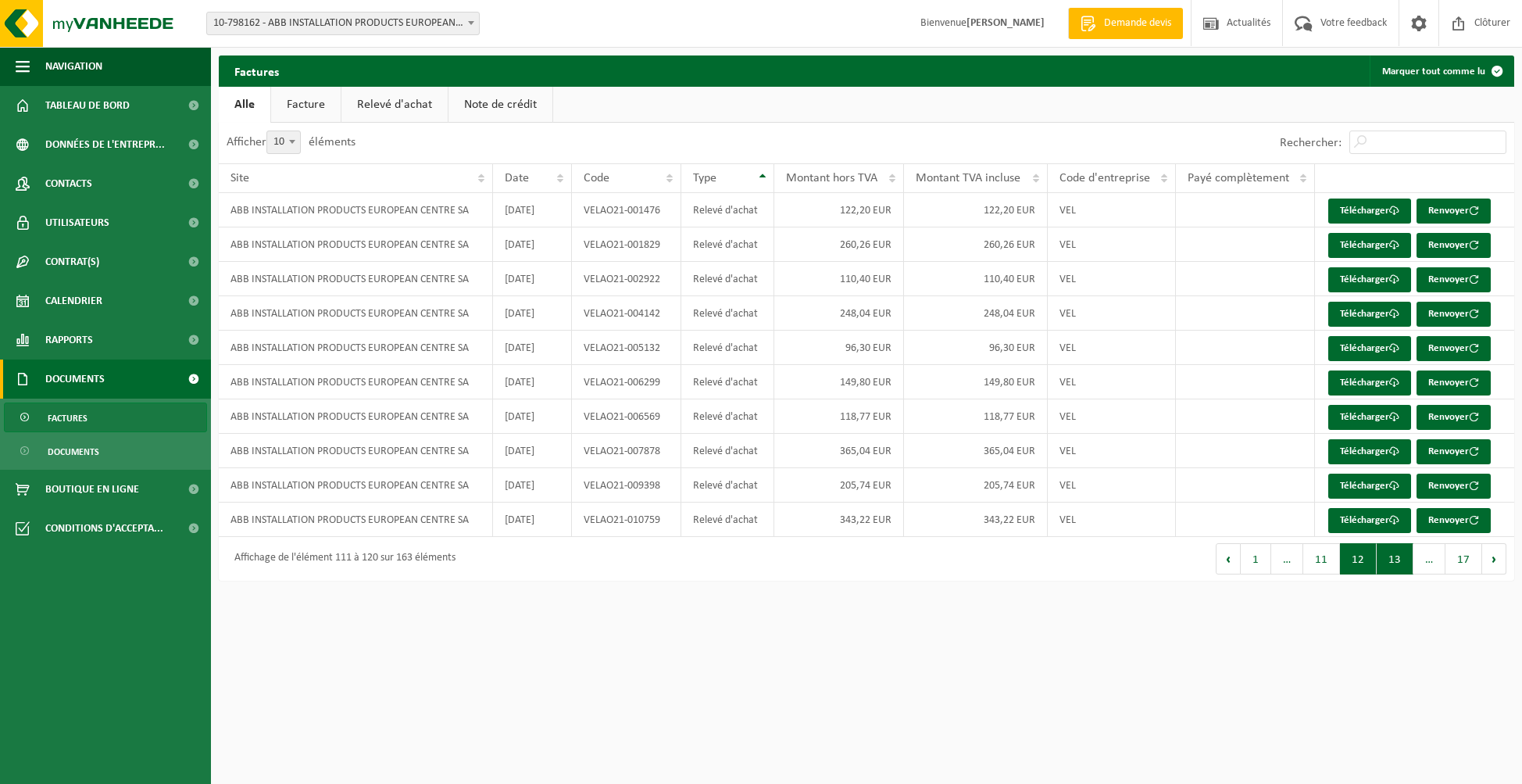
click at [1393, 557] on button "13" at bounding box center [1396, 558] width 36 height 31
click at [1393, 557] on button "14" at bounding box center [1396, 558] width 36 height 31
click at [1393, 557] on button "15" at bounding box center [1391, 558] width 36 height 31
click at [1422, 557] on button "16" at bounding box center [1427, 558] width 36 height 31
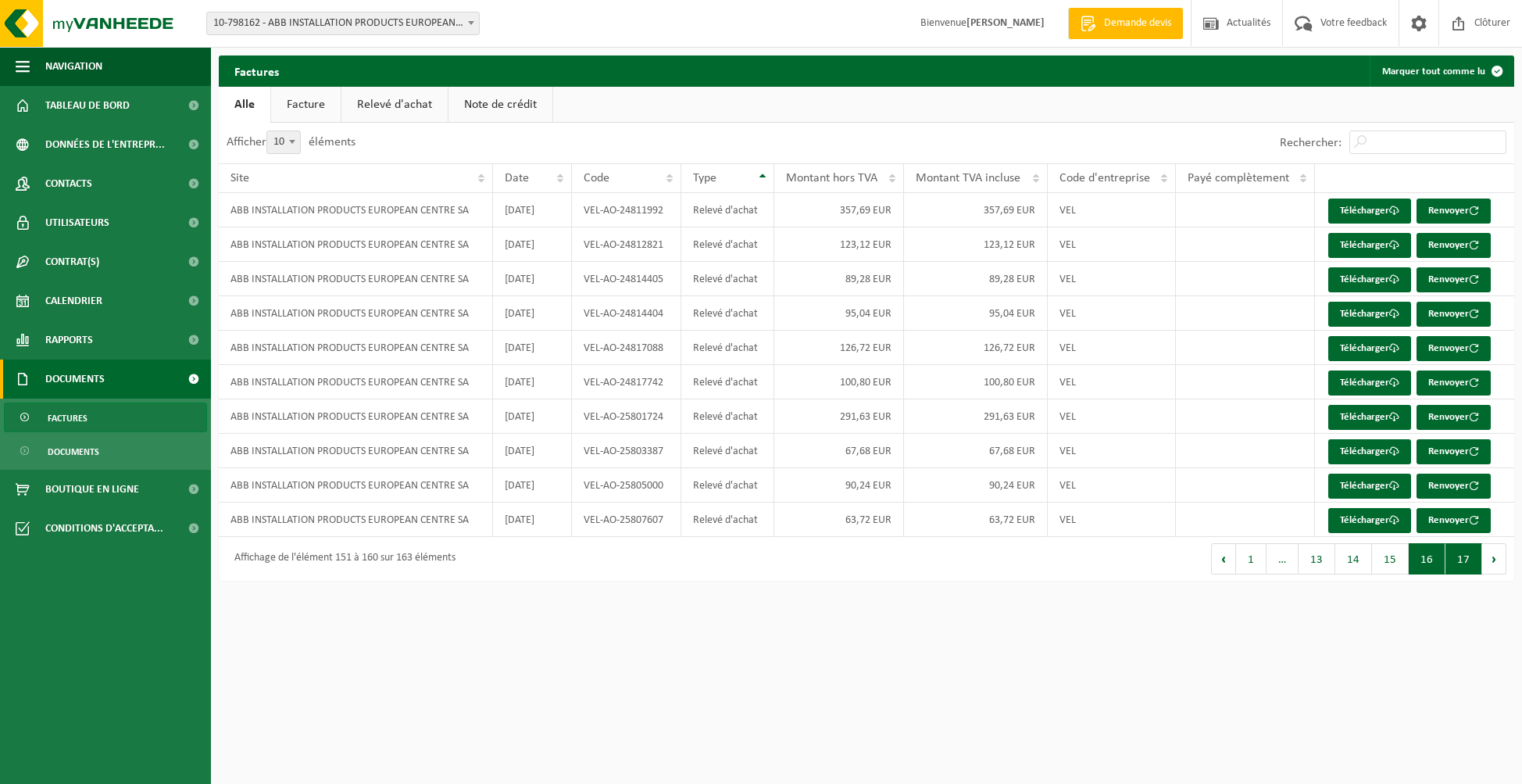
click at [1466, 555] on button "17" at bounding box center [1464, 558] width 36 height 31
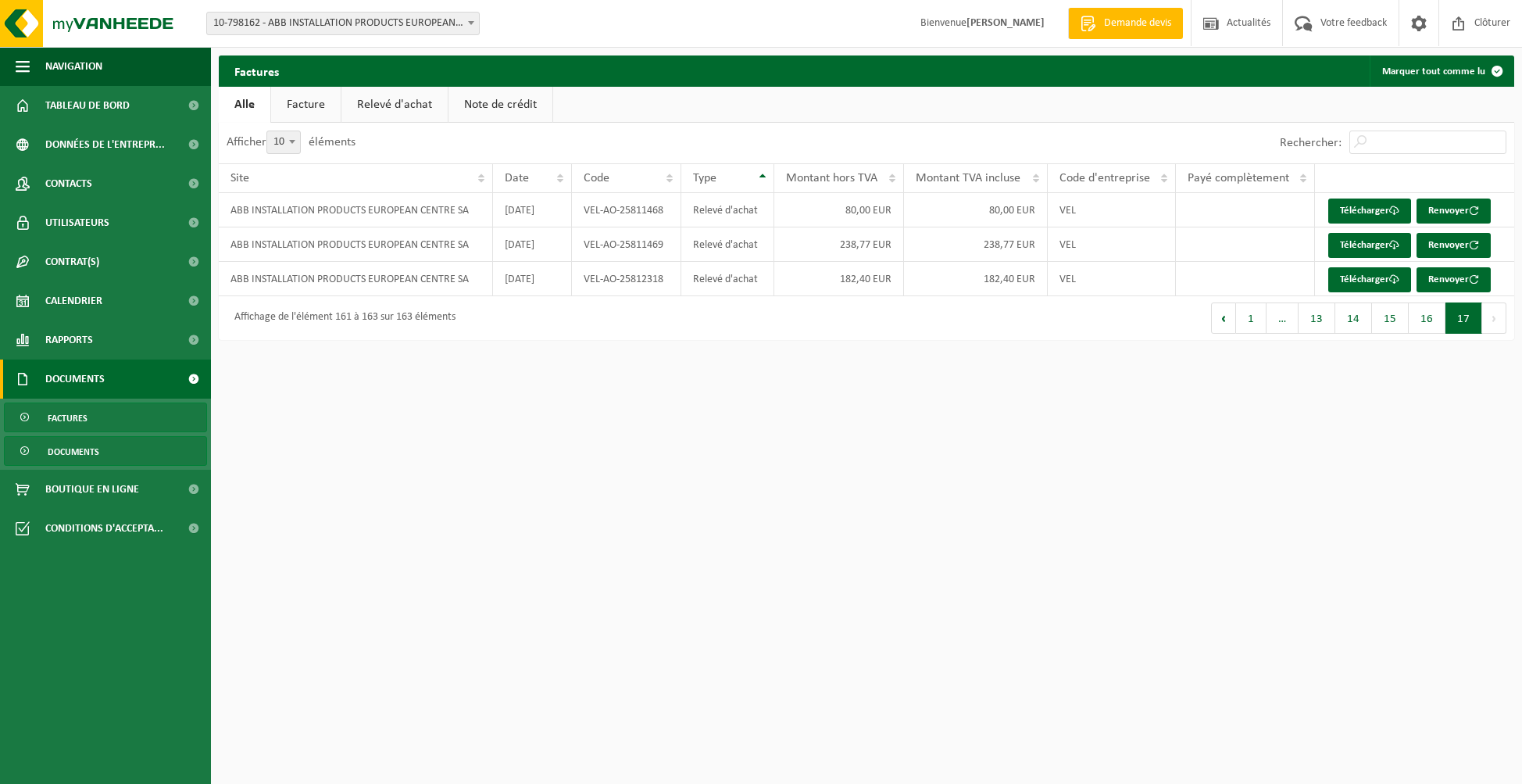
click at [103, 448] on link "Documents" at bounding box center [106, 451] width 203 height 30
